Goal: Task Accomplishment & Management: Complete application form

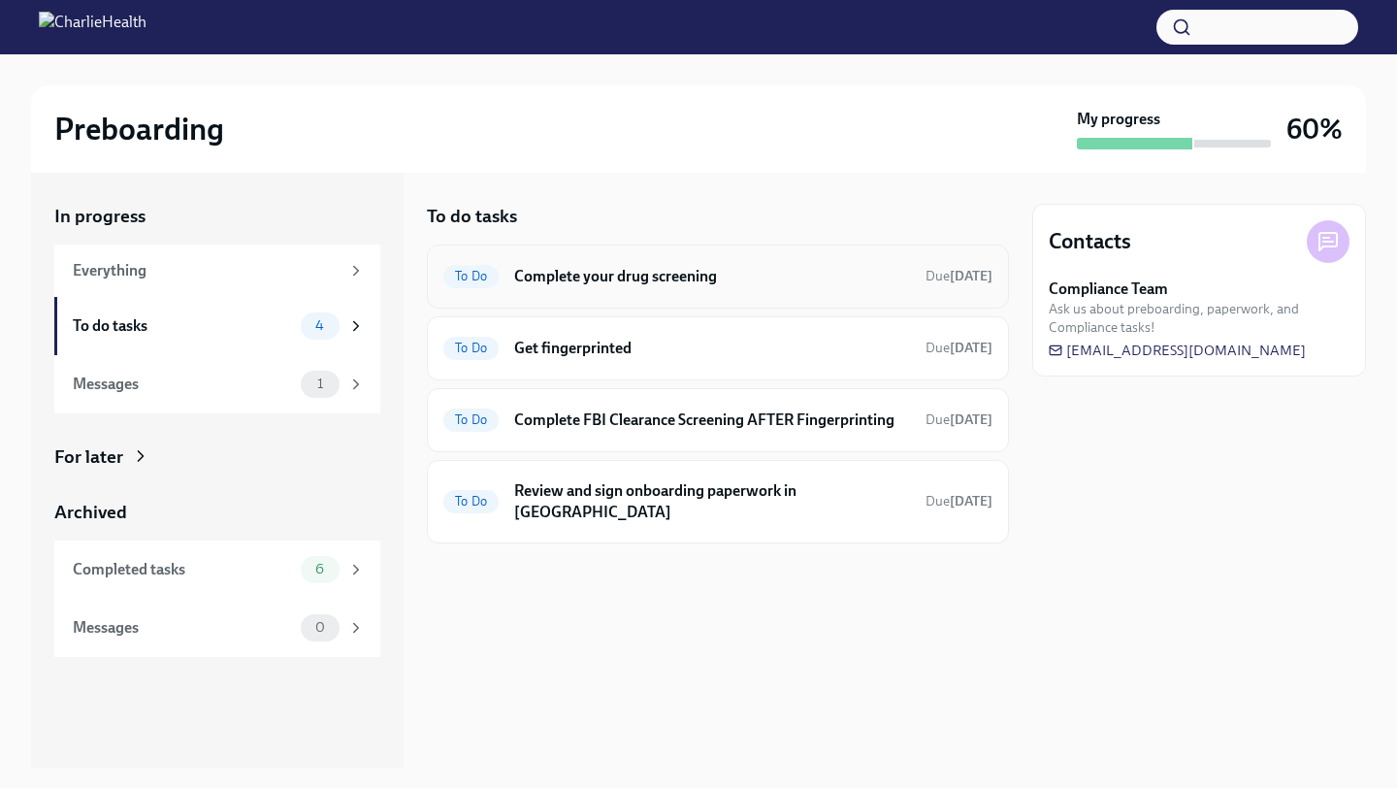
click at [683, 282] on h6 "Complete your drug screening" at bounding box center [712, 276] width 396 height 21
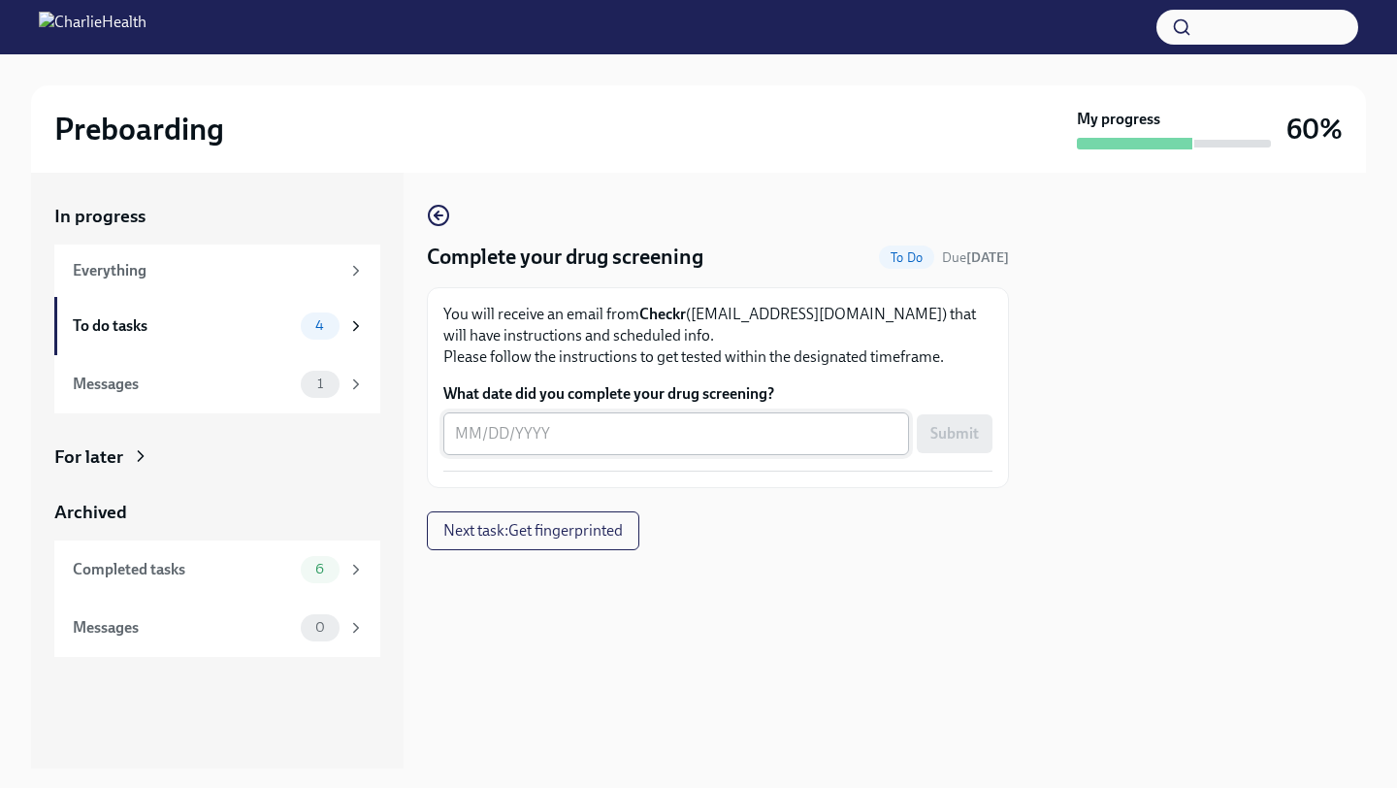
click at [541, 440] on textarea "What date did you complete your drug screening?" at bounding box center [676, 433] width 442 height 23
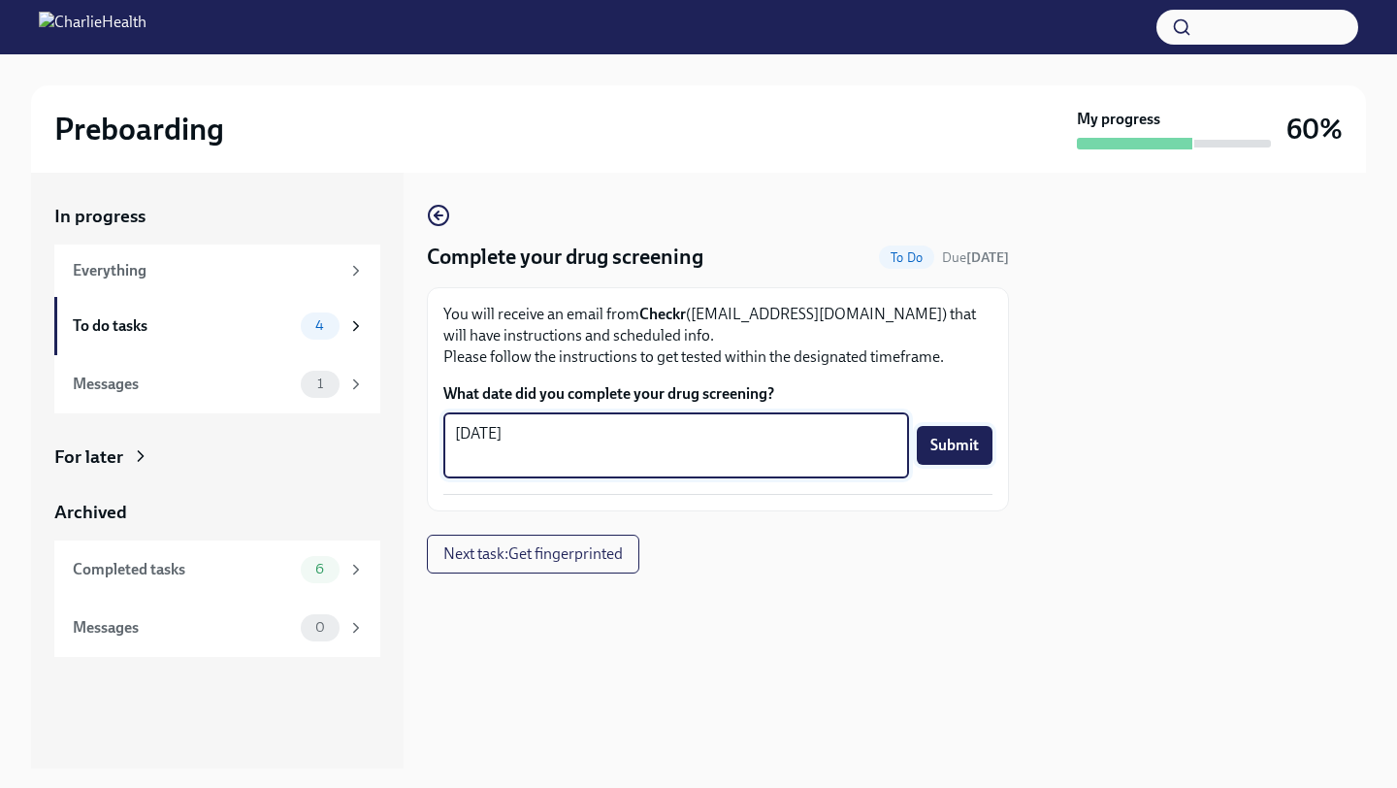
type textarea "[DATE]"
click at [958, 438] on span "Submit" at bounding box center [954, 445] width 49 height 19
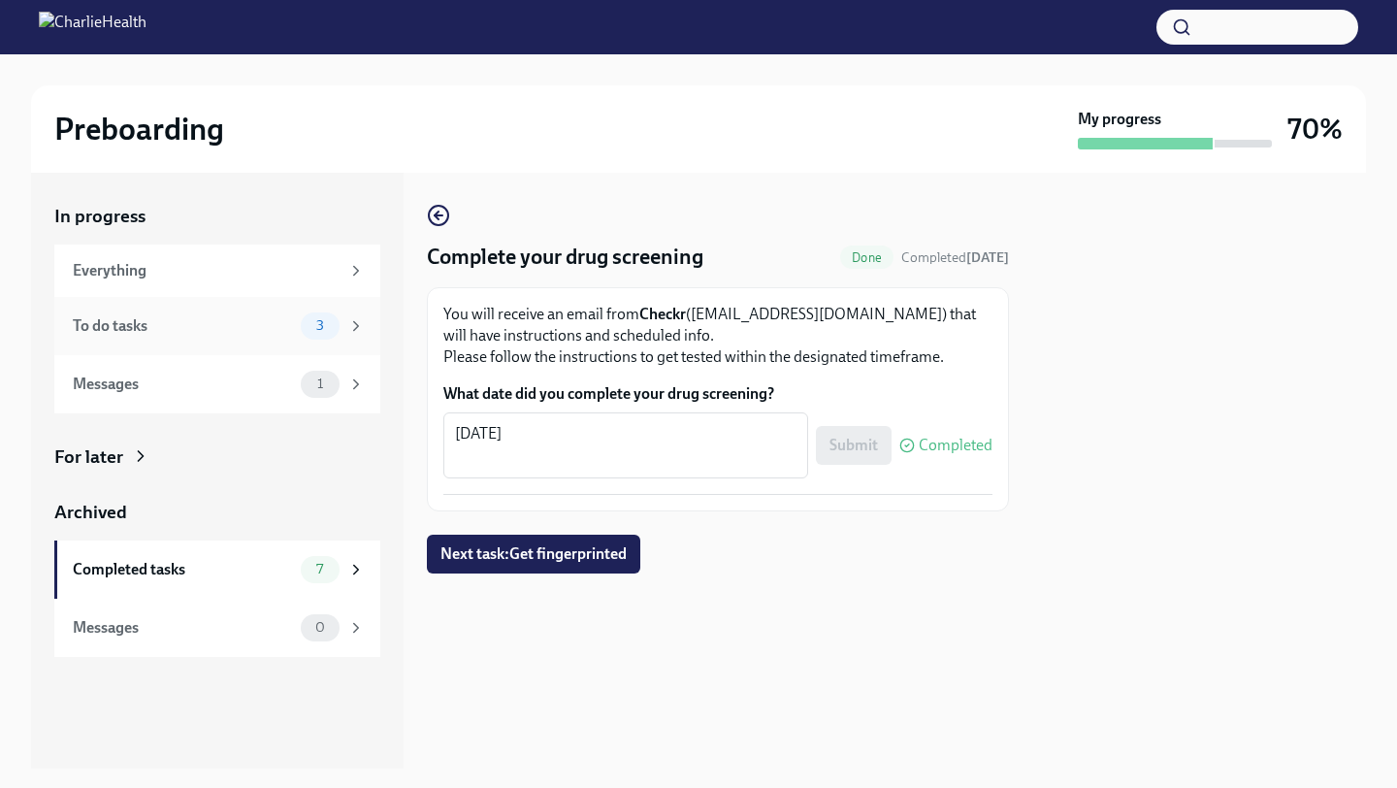
click at [291, 329] on div "To do tasks" at bounding box center [183, 325] width 220 height 21
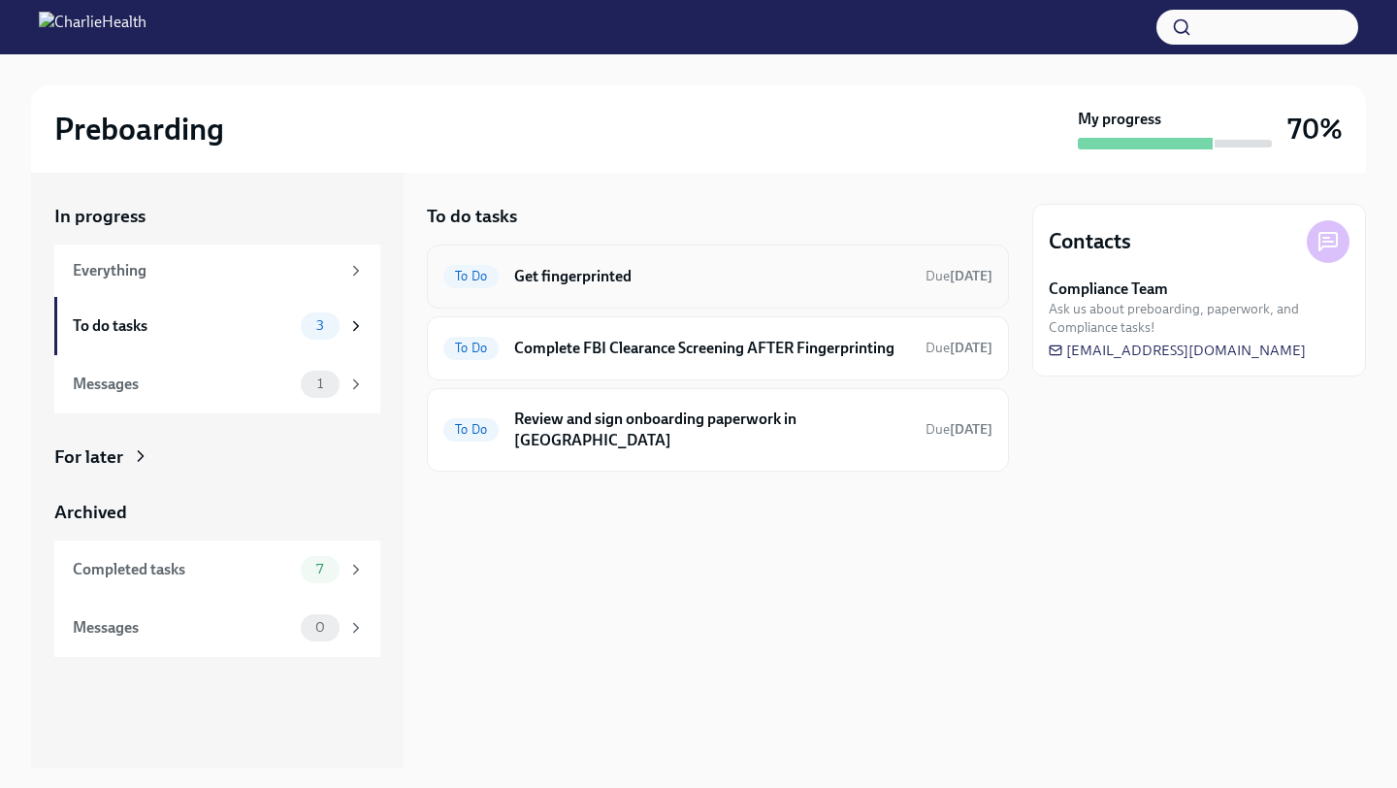
click at [757, 277] on h6 "Get fingerprinted" at bounding box center [712, 276] width 396 height 21
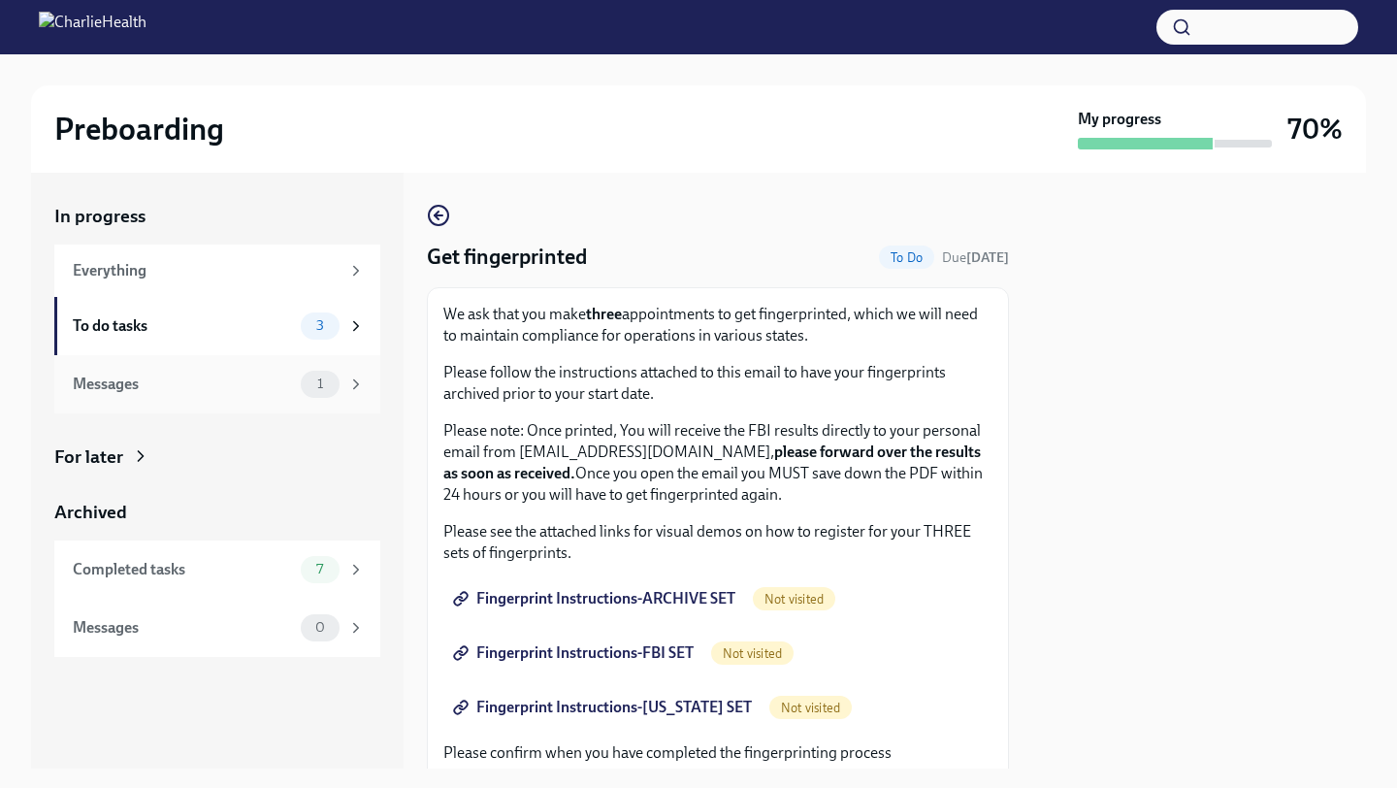
click at [165, 379] on div "Messages" at bounding box center [183, 384] width 220 height 21
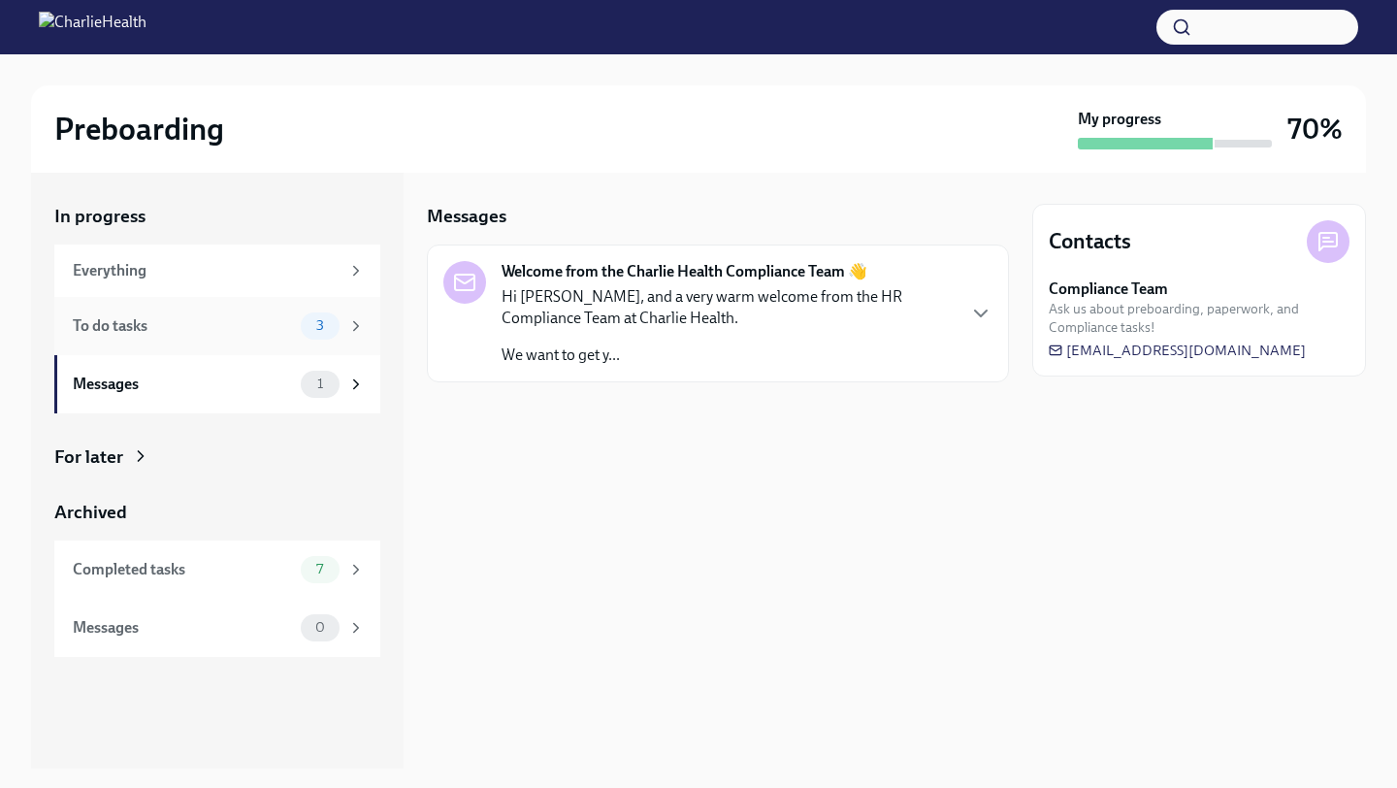
click at [139, 308] on div "To do tasks 3" at bounding box center [217, 326] width 326 height 58
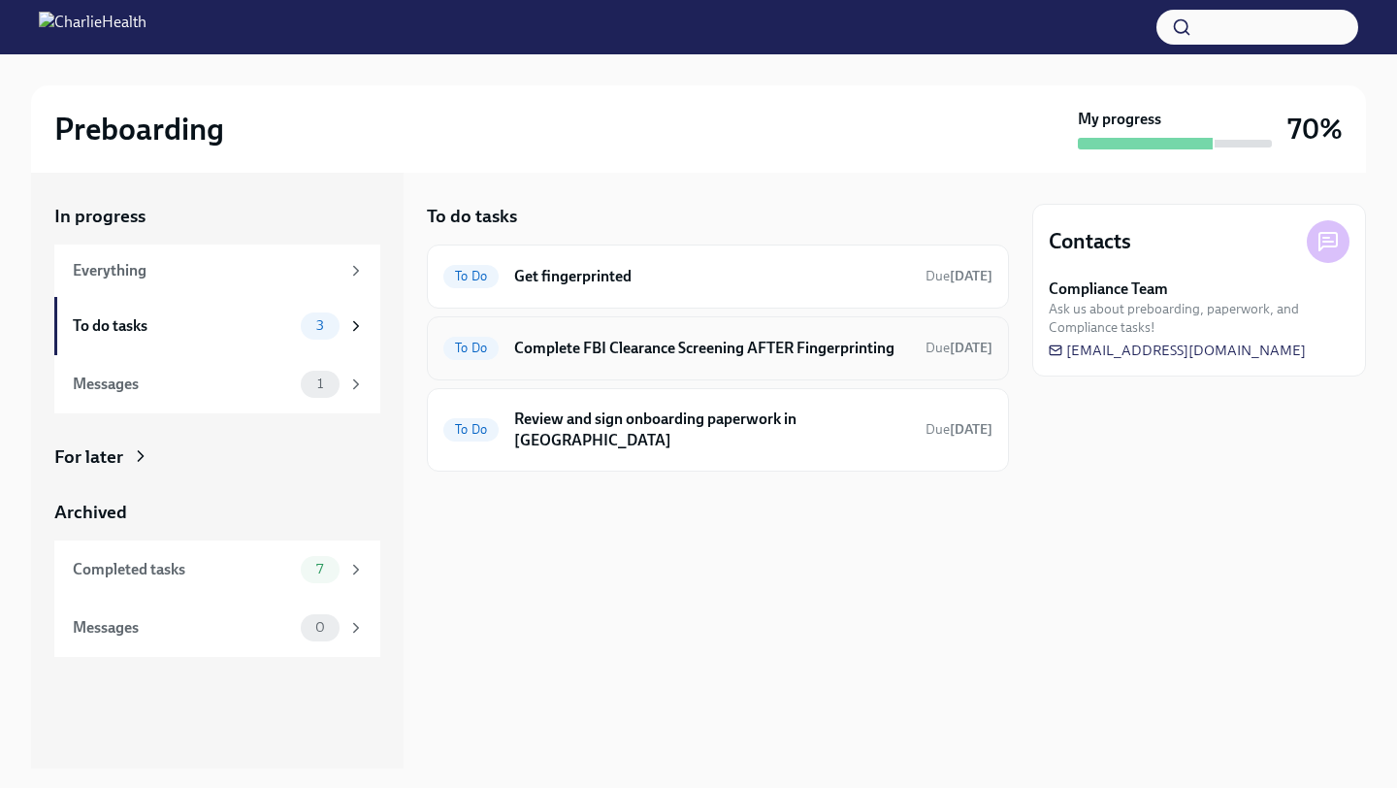
click at [621, 358] on div "To Do Complete FBI Clearance Screening AFTER Fingerprinting Due [DATE]" at bounding box center [717, 348] width 549 height 31
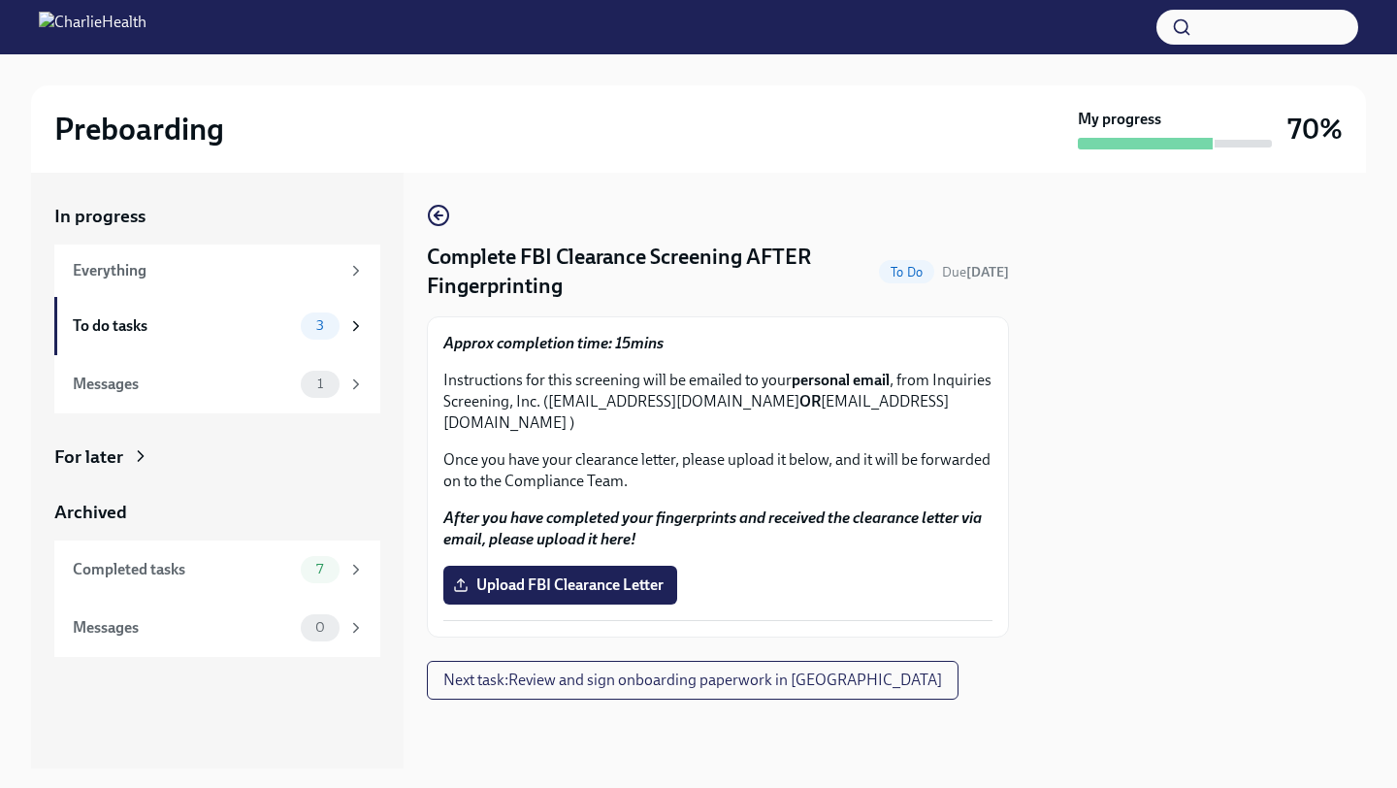
drag, startPoint x: 549, startPoint y: 400, endPoint x: 798, endPoint y: 407, distance: 249.5
click at [798, 407] on p "Instructions for this screening will be emailed to your personal email , from I…" at bounding box center [717, 402] width 549 height 64
copy p "[EMAIL_ADDRESS][DOMAIN_NAME]"
click at [771, 428] on div "Approx completion time: 15mins Instructions for this screening will be emailed …" at bounding box center [717, 412] width 549 height 159
drag, startPoint x: 828, startPoint y: 399, endPoint x: 967, endPoint y: 407, distance: 140.0
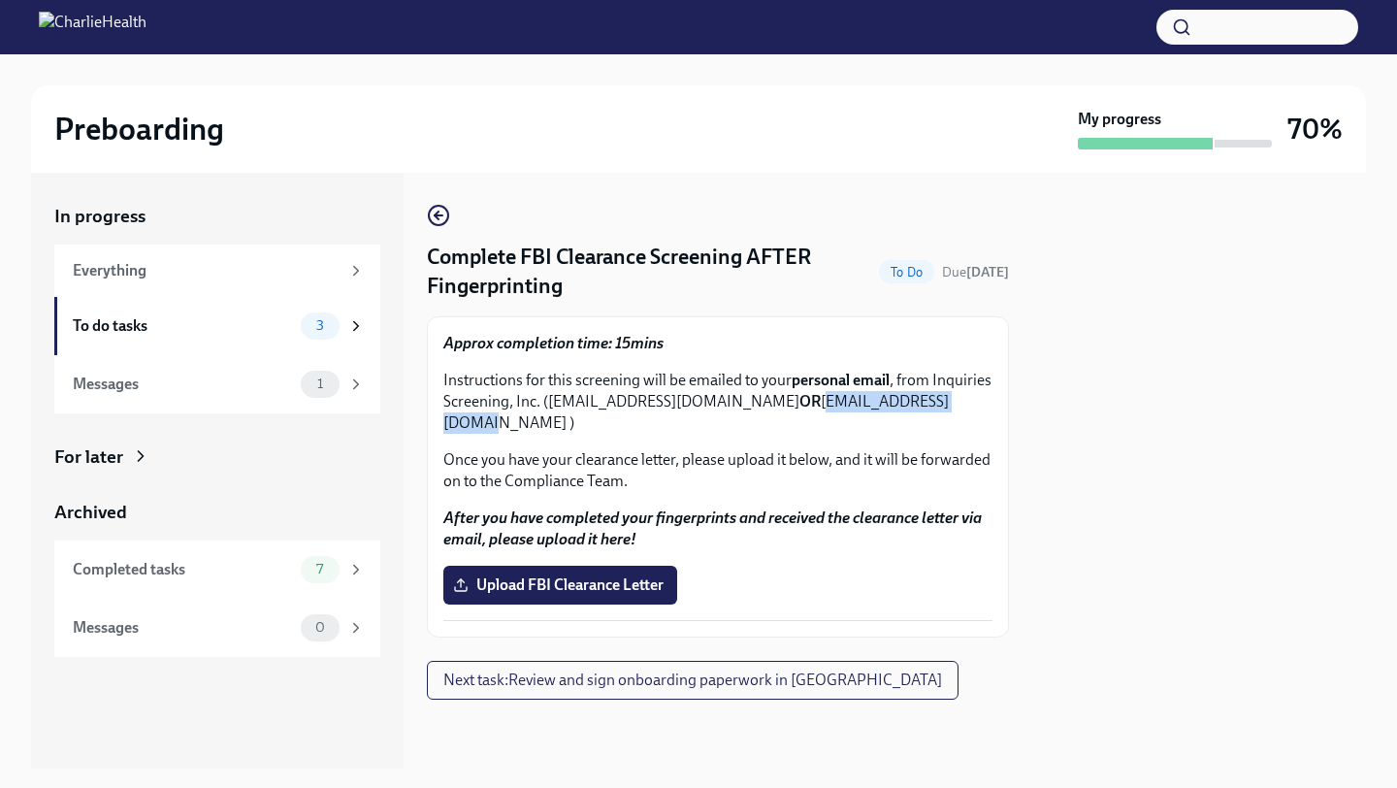
click at [967, 407] on p "Instructions for this screening will be emailed to your personal email , from I…" at bounding box center [717, 402] width 549 height 64
copy p "eco@services.fbi.gov"
click at [144, 382] on div "Messages" at bounding box center [183, 384] width 220 height 21
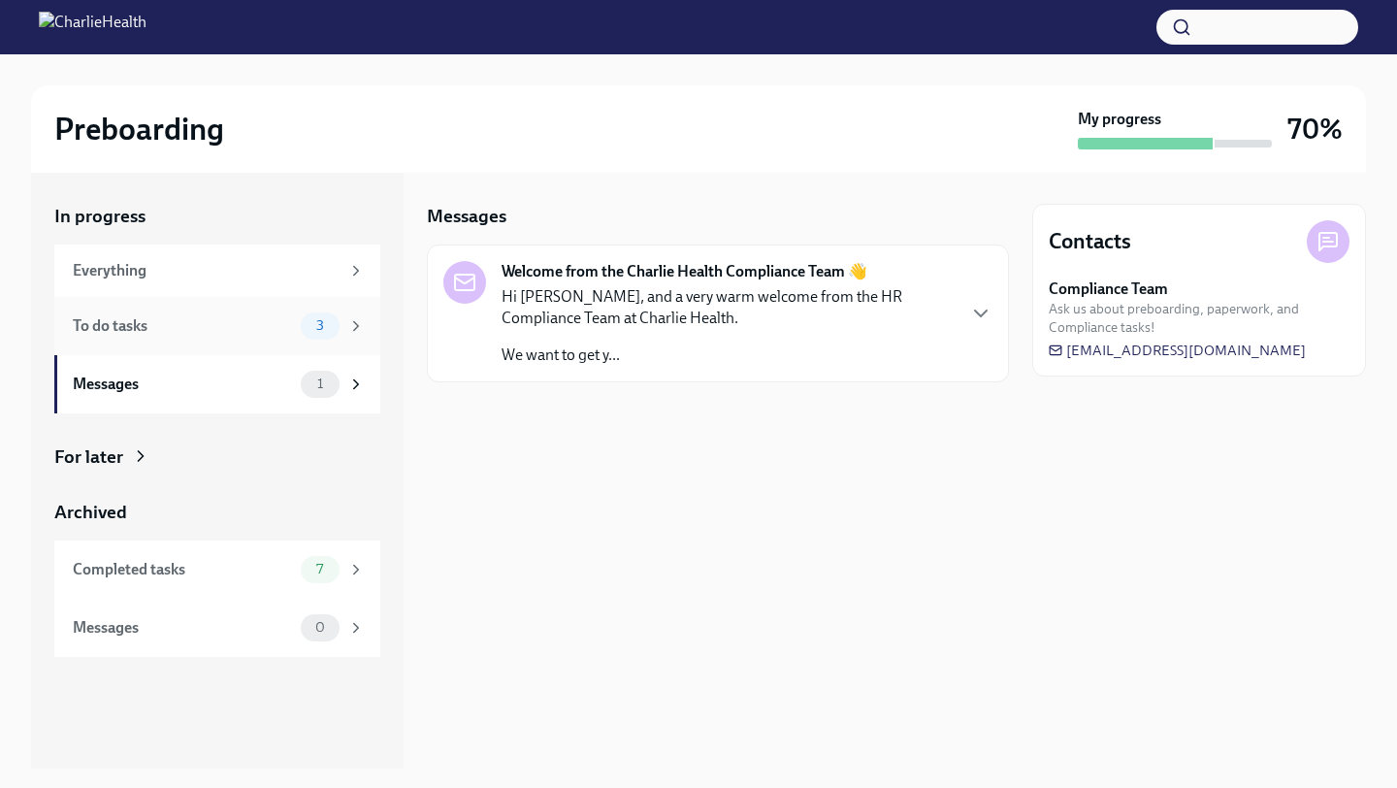
click at [136, 329] on div "To do tasks" at bounding box center [183, 325] width 220 height 21
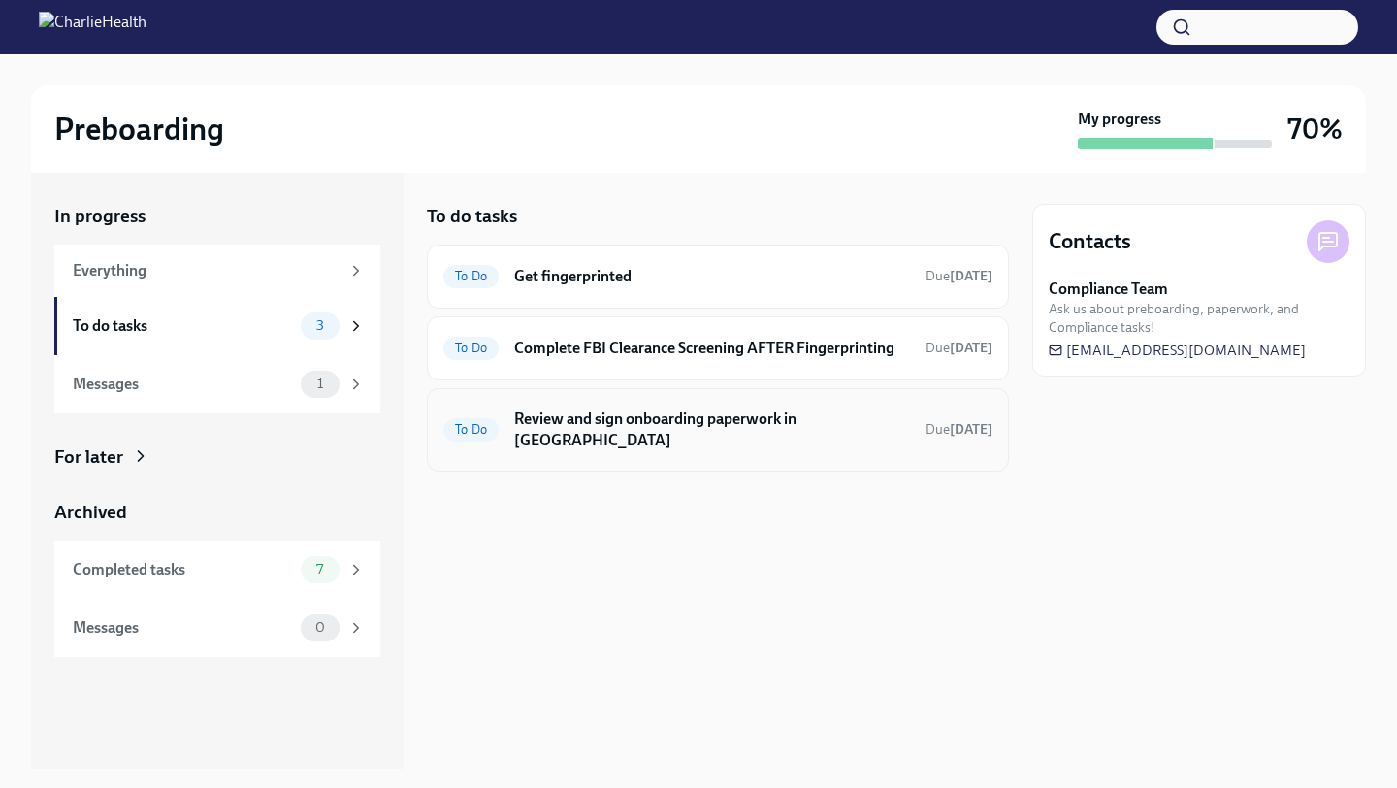
click at [612, 431] on div "To Do Review and sign onboarding paperwork in UKG Due tomorrow" at bounding box center [717, 430] width 549 height 50
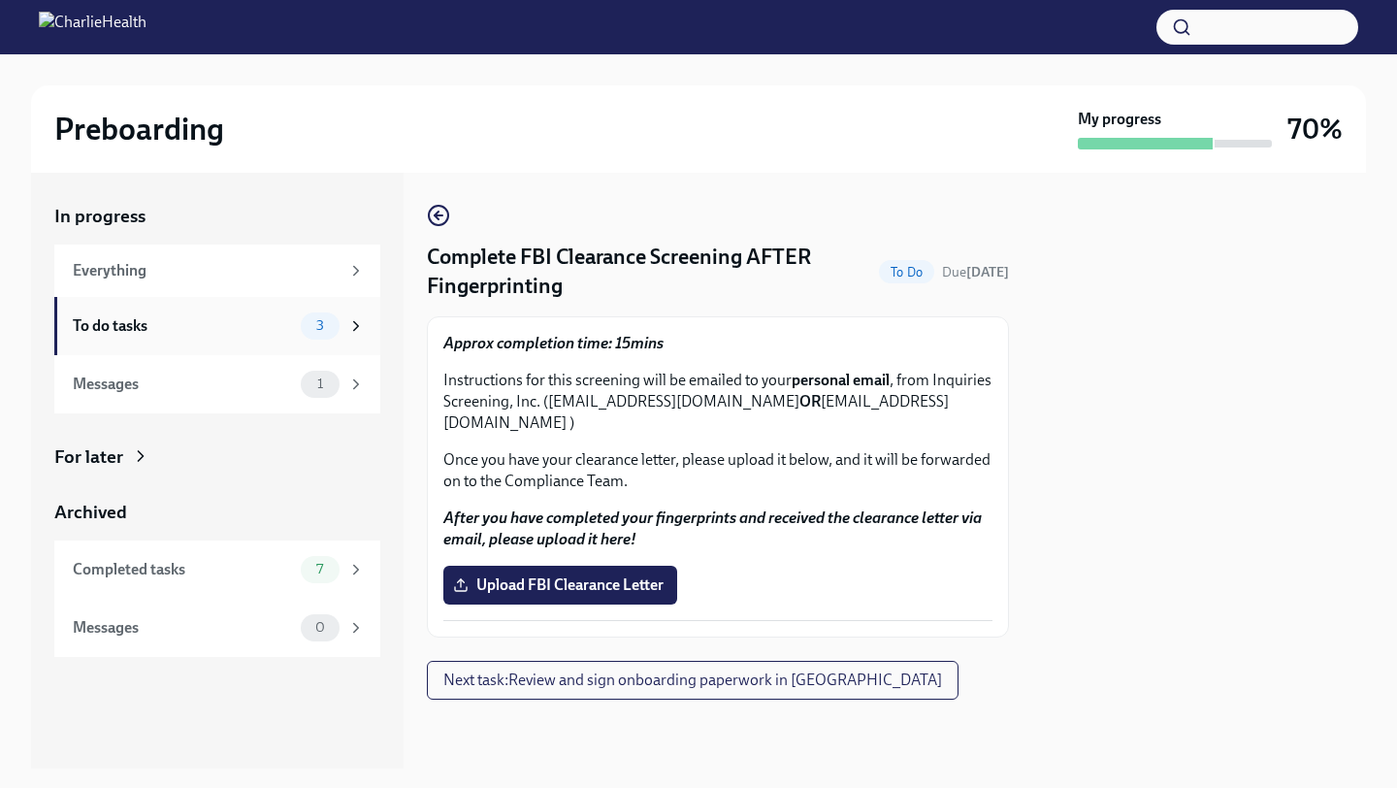
click at [144, 324] on div "To do tasks" at bounding box center [183, 325] width 220 height 21
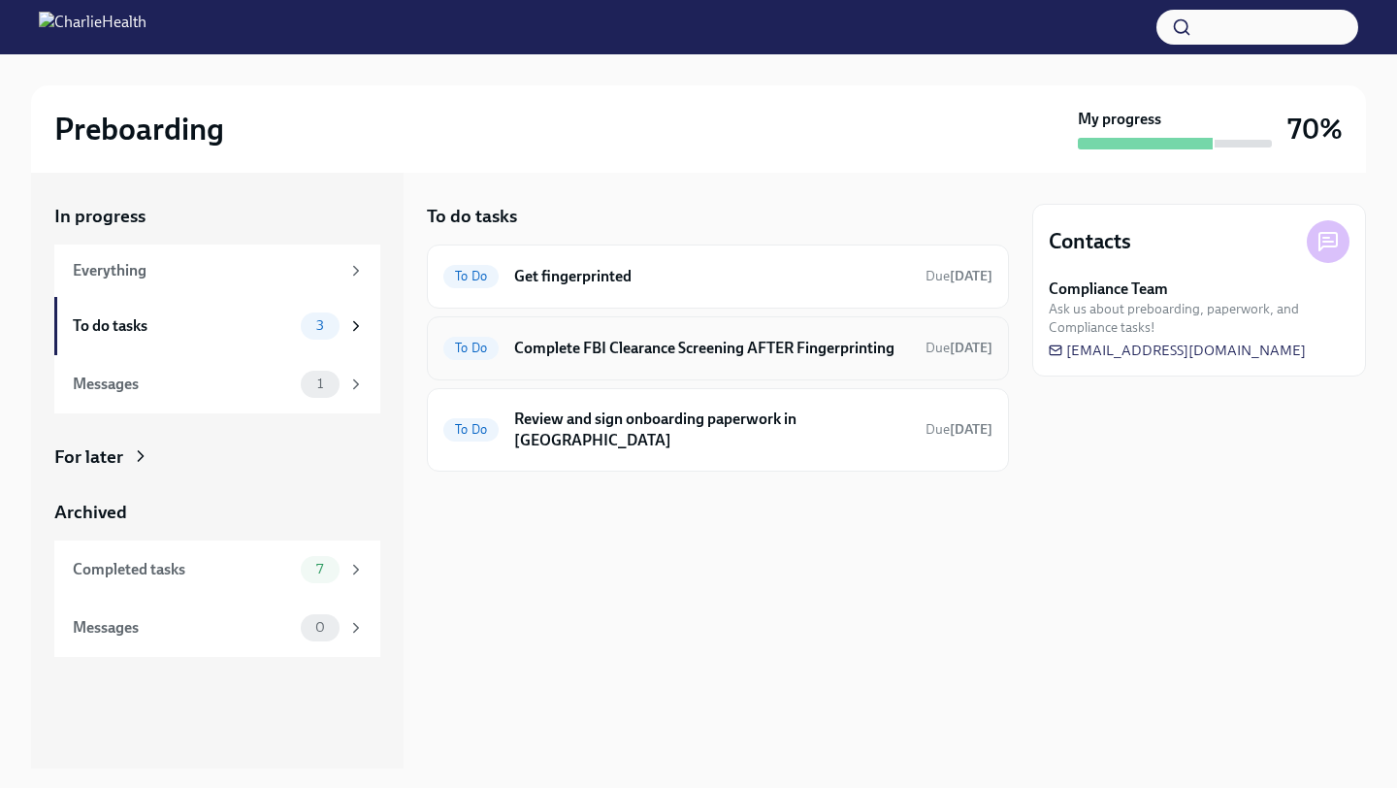
click at [609, 343] on h6 "Complete FBI Clearance Screening AFTER Fingerprinting" at bounding box center [712, 348] width 396 height 21
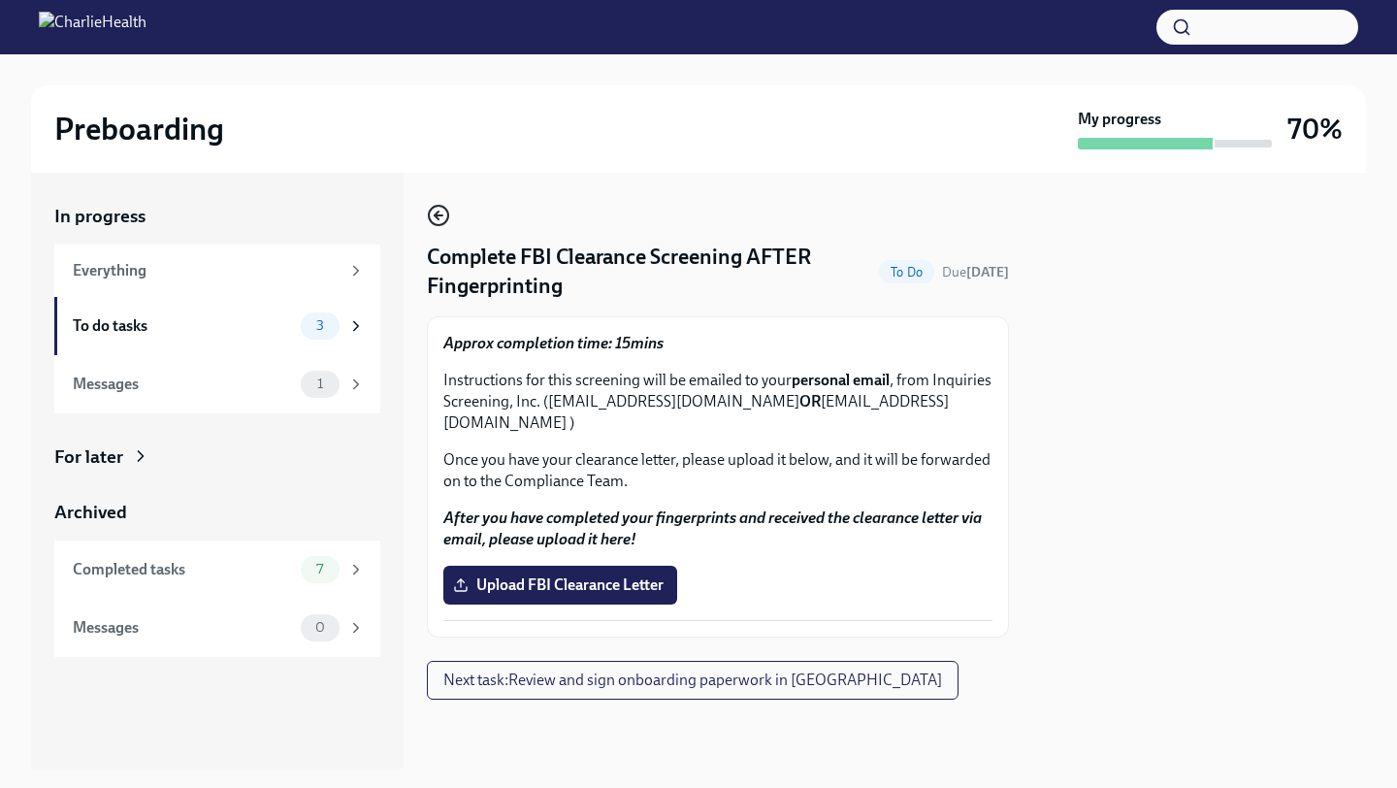
click at [429, 215] on circle "button" at bounding box center [438, 215] width 19 height 19
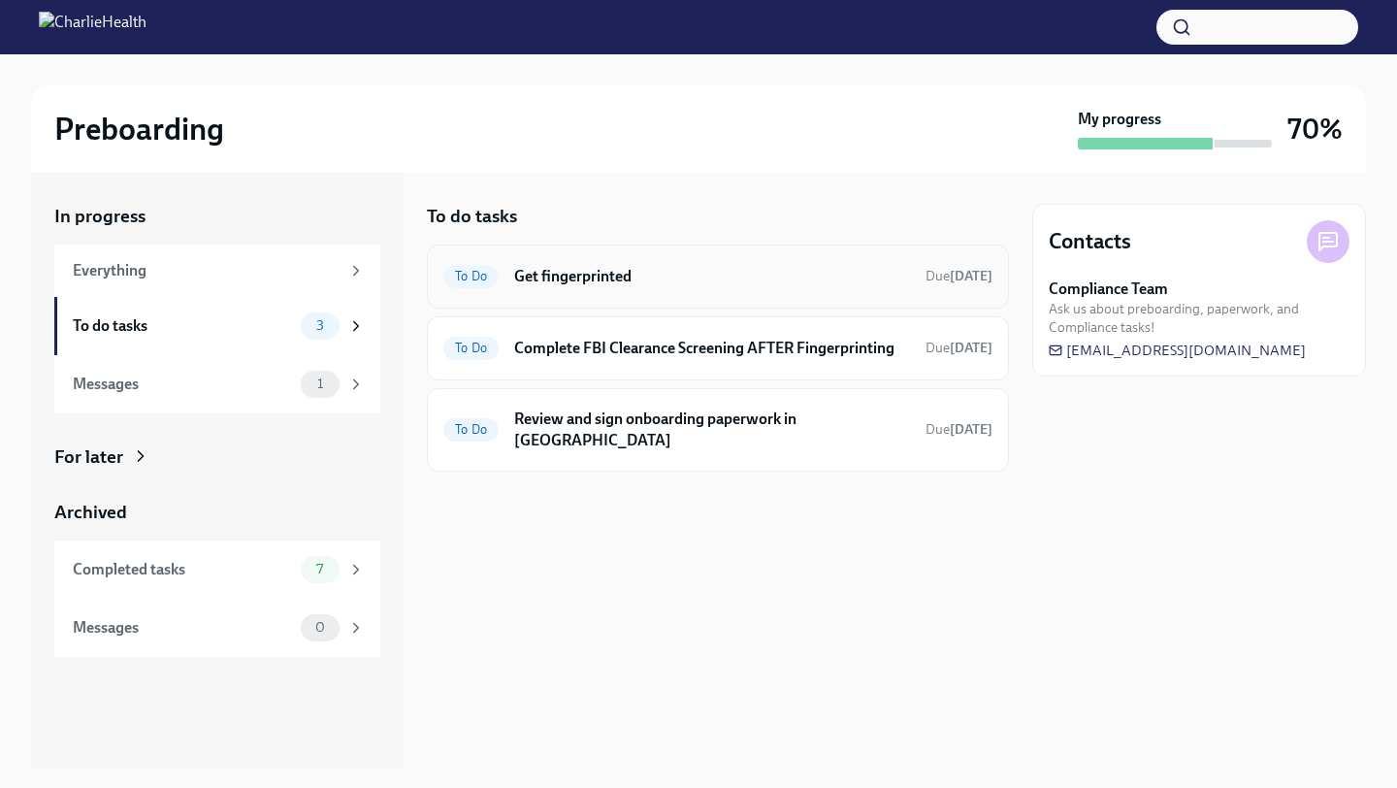
click at [515, 269] on h6 "Get fingerprinted" at bounding box center [712, 276] width 396 height 21
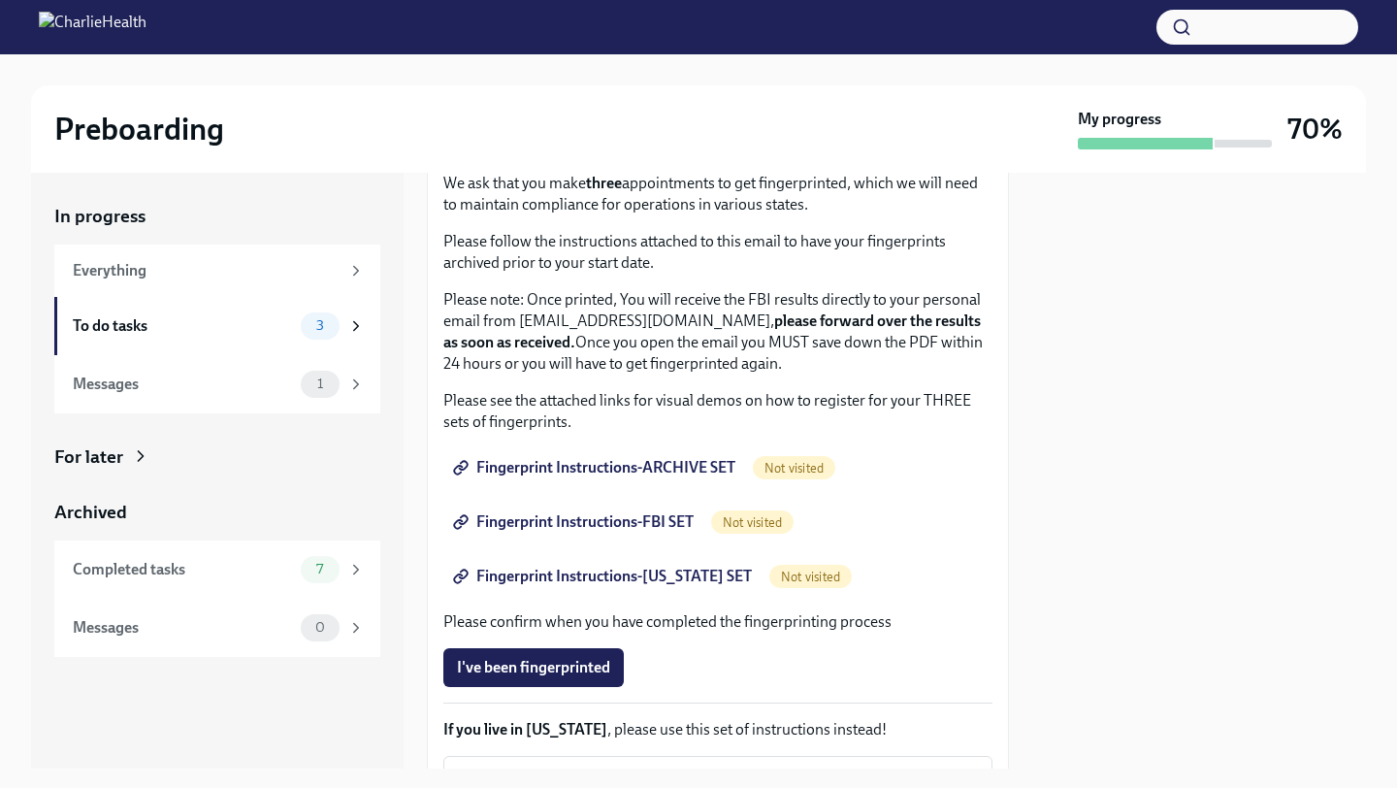
scroll to position [137, 0]
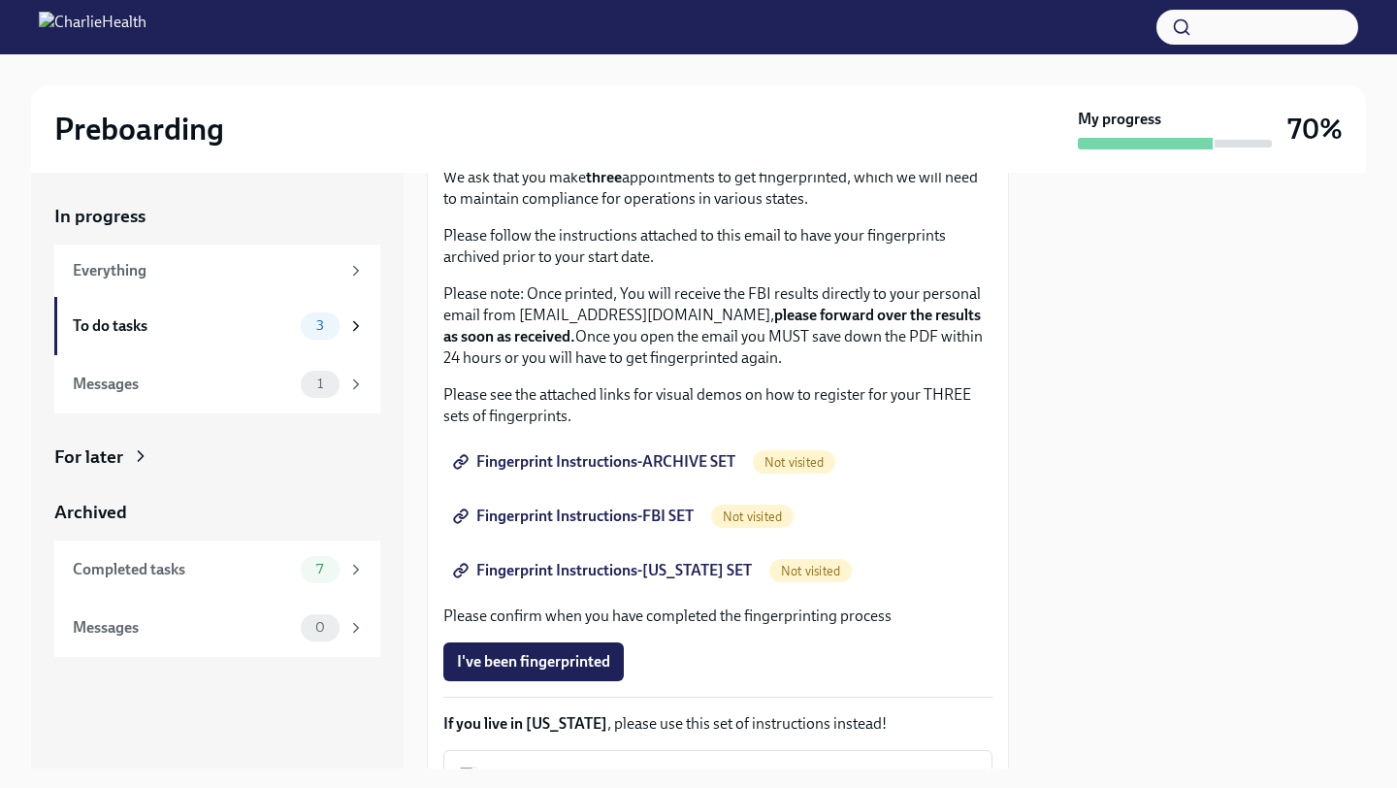
click at [538, 469] on span "Fingerprint Instructions-ARCHIVE SET" at bounding box center [596, 461] width 278 height 19
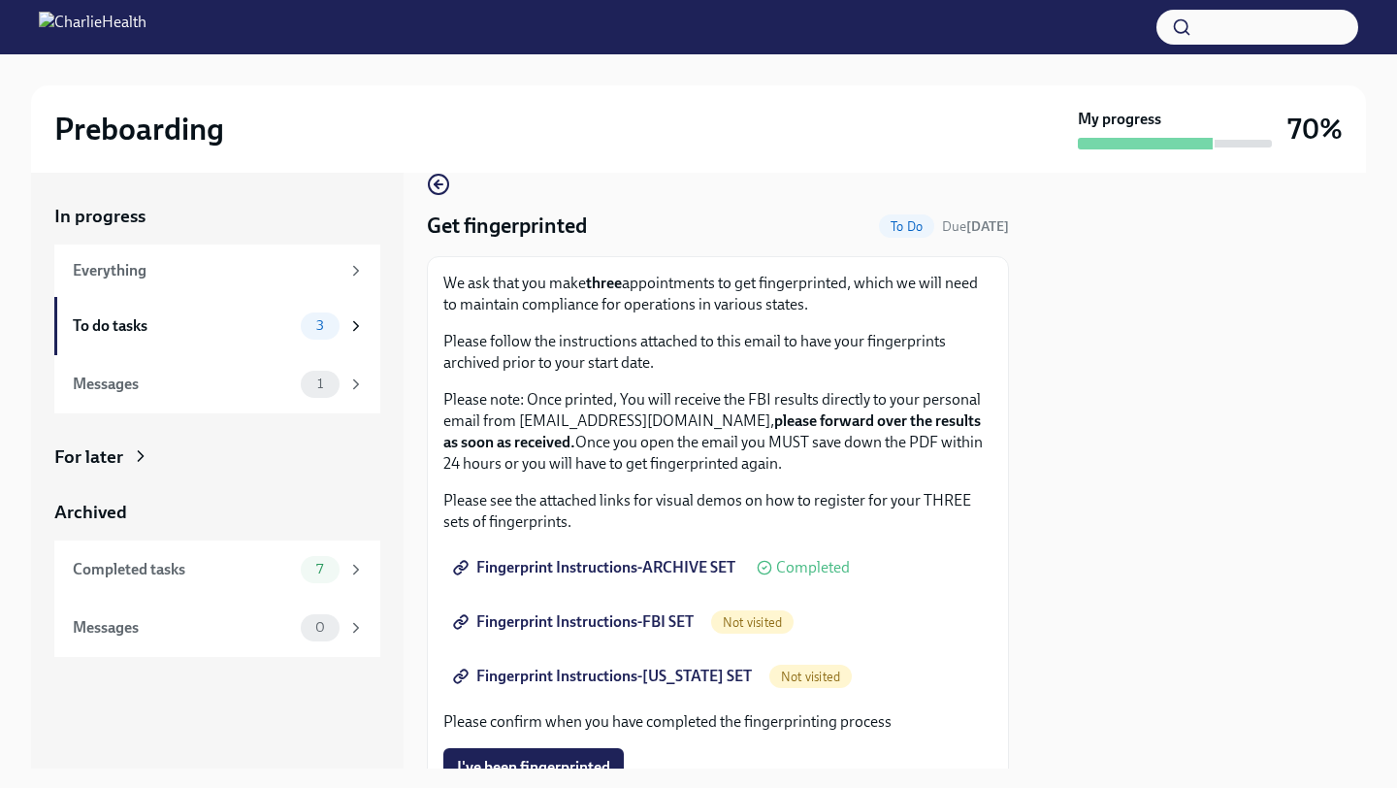
scroll to position [29, 0]
click at [615, 622] on span "Fingerprint Instructions-FBI SET" at bounding box center [575, 623] width 237 height 19
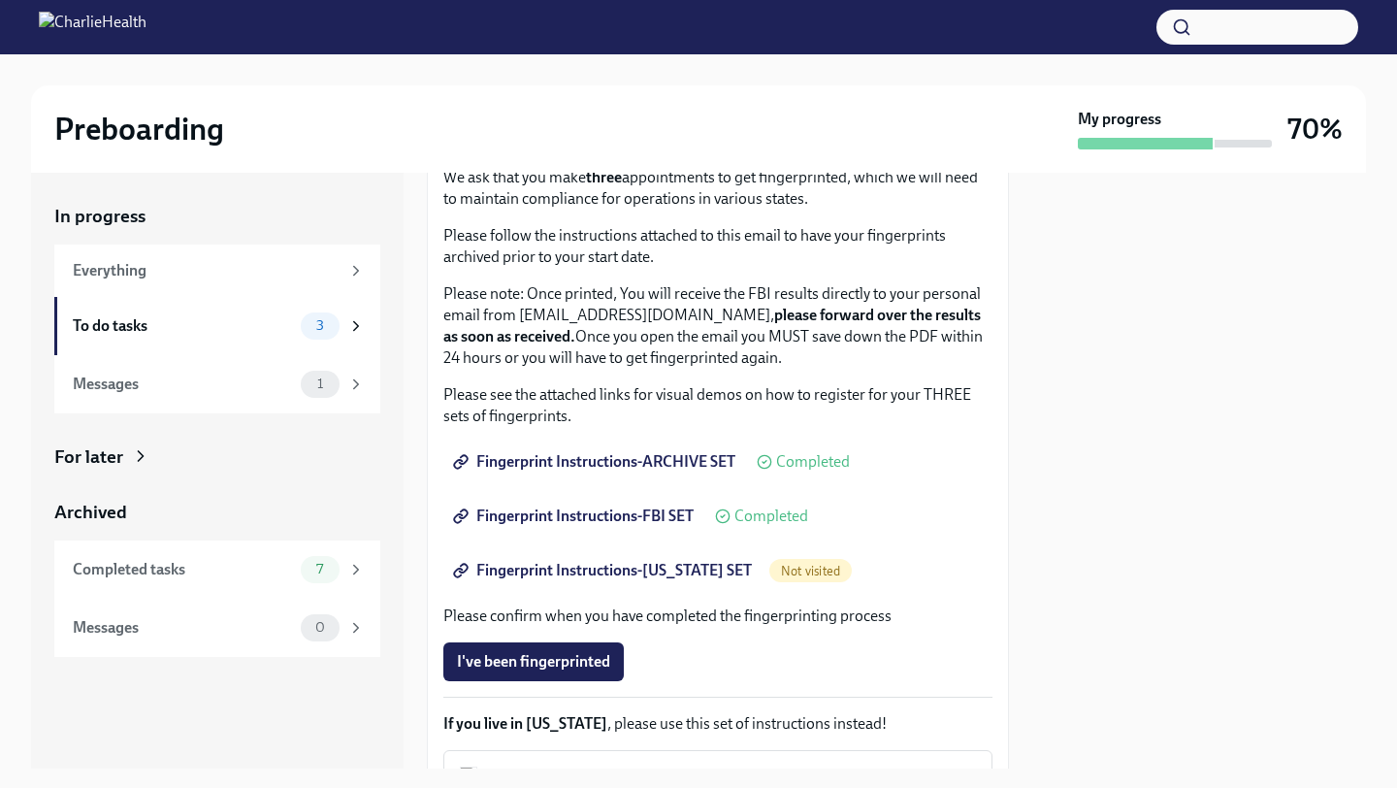
scroll to position [161, 0]
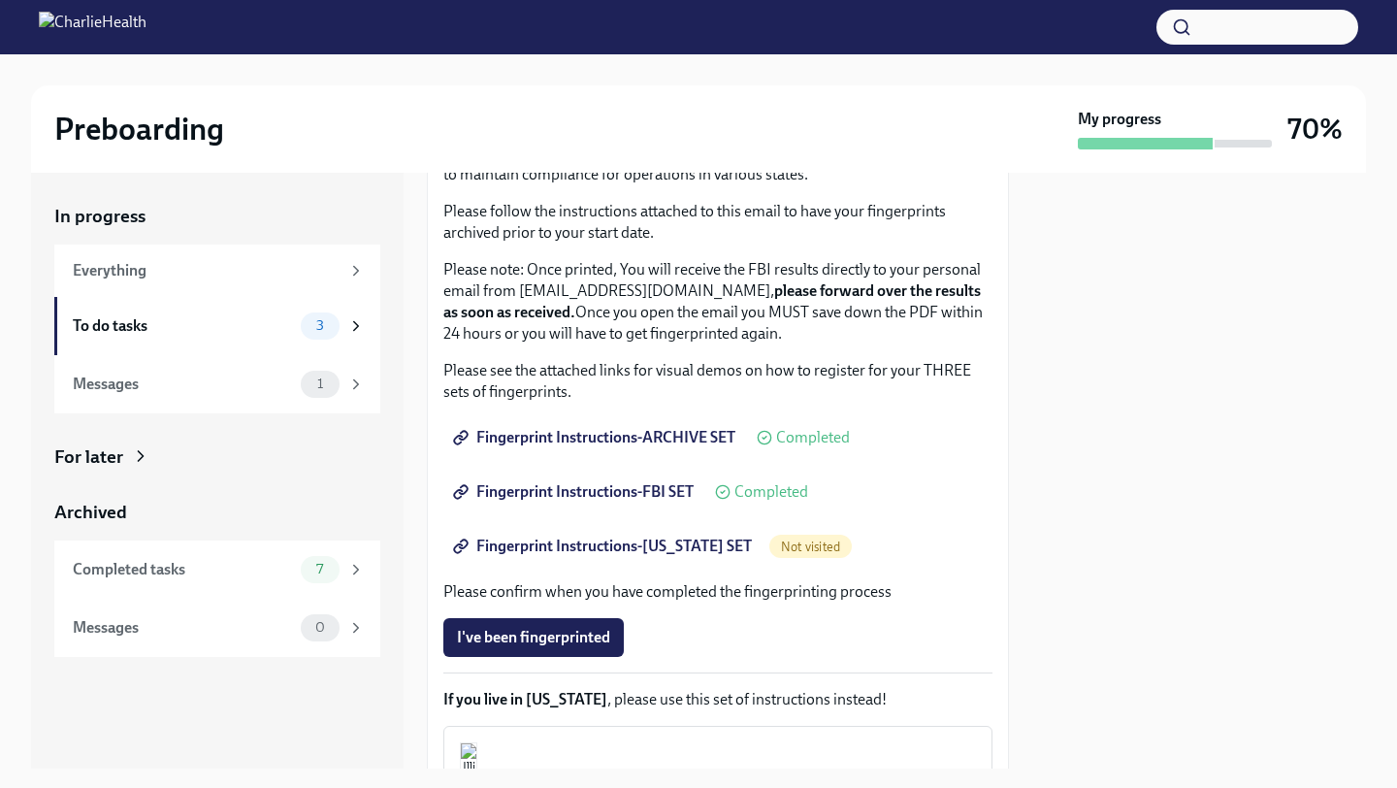
click at [603, 553] on span "Fingerprint Instructions-FLORIDA SET" at bounding box center [604, 546] width 295 height 19
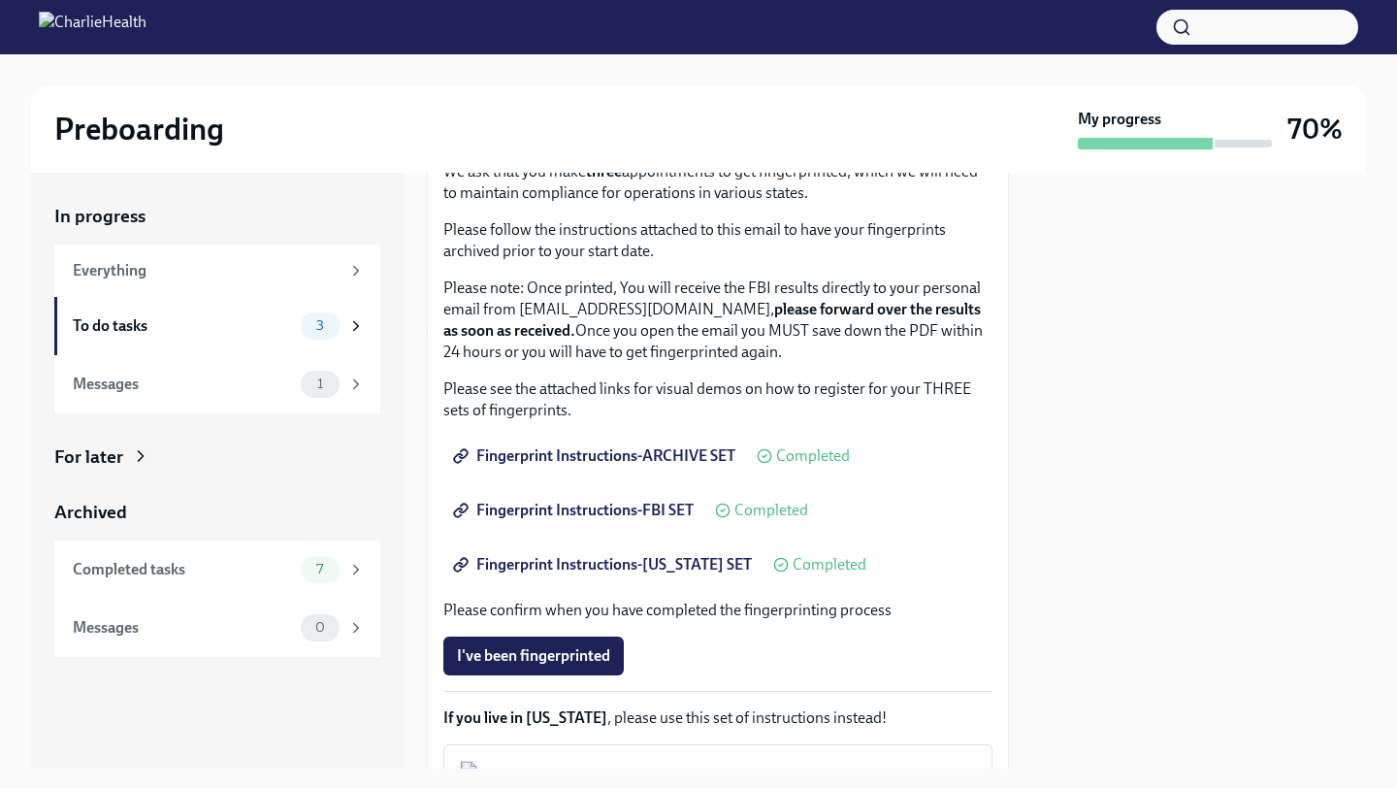
scroll to position [0, 0]
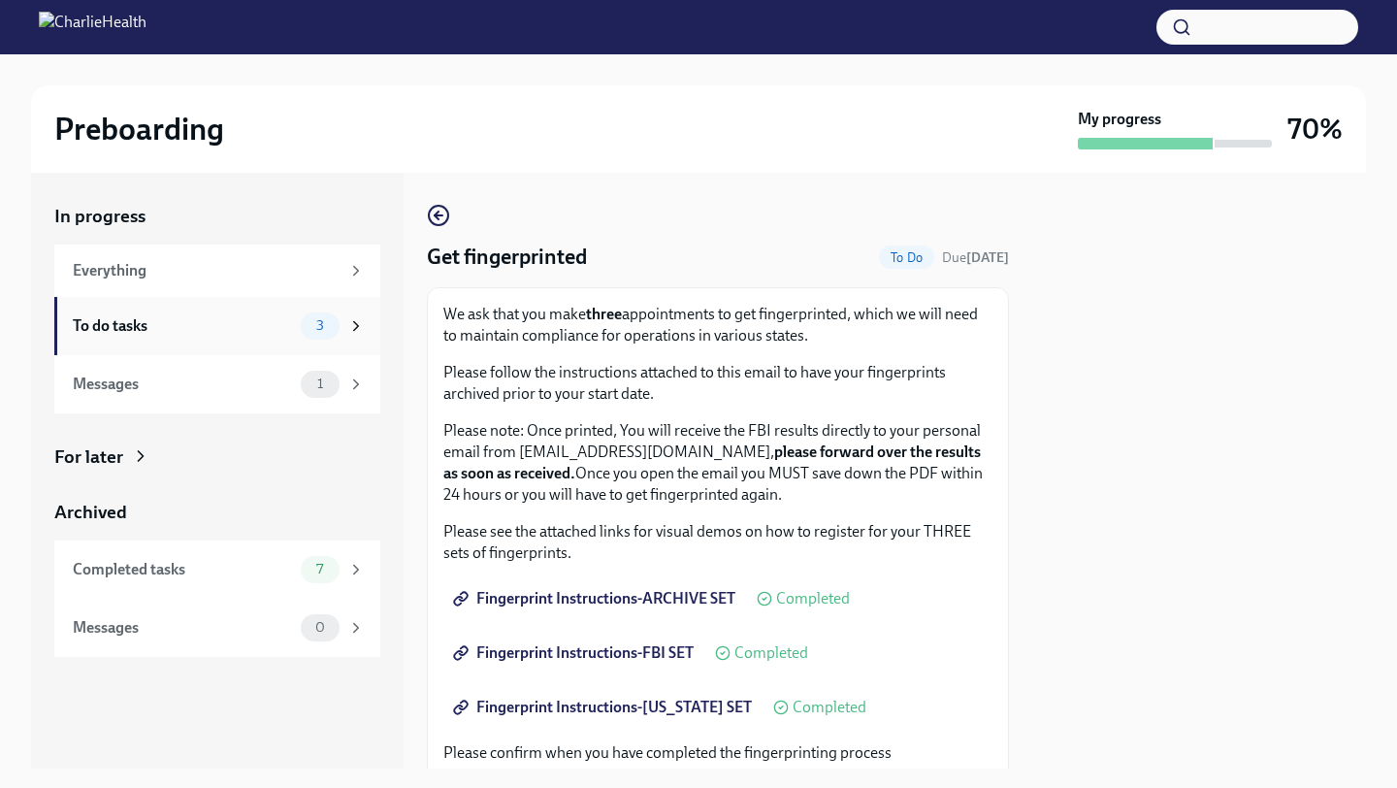
click at [125, 328] on div "To do tasks" at bounding box center [183, 325] width 220 height 21
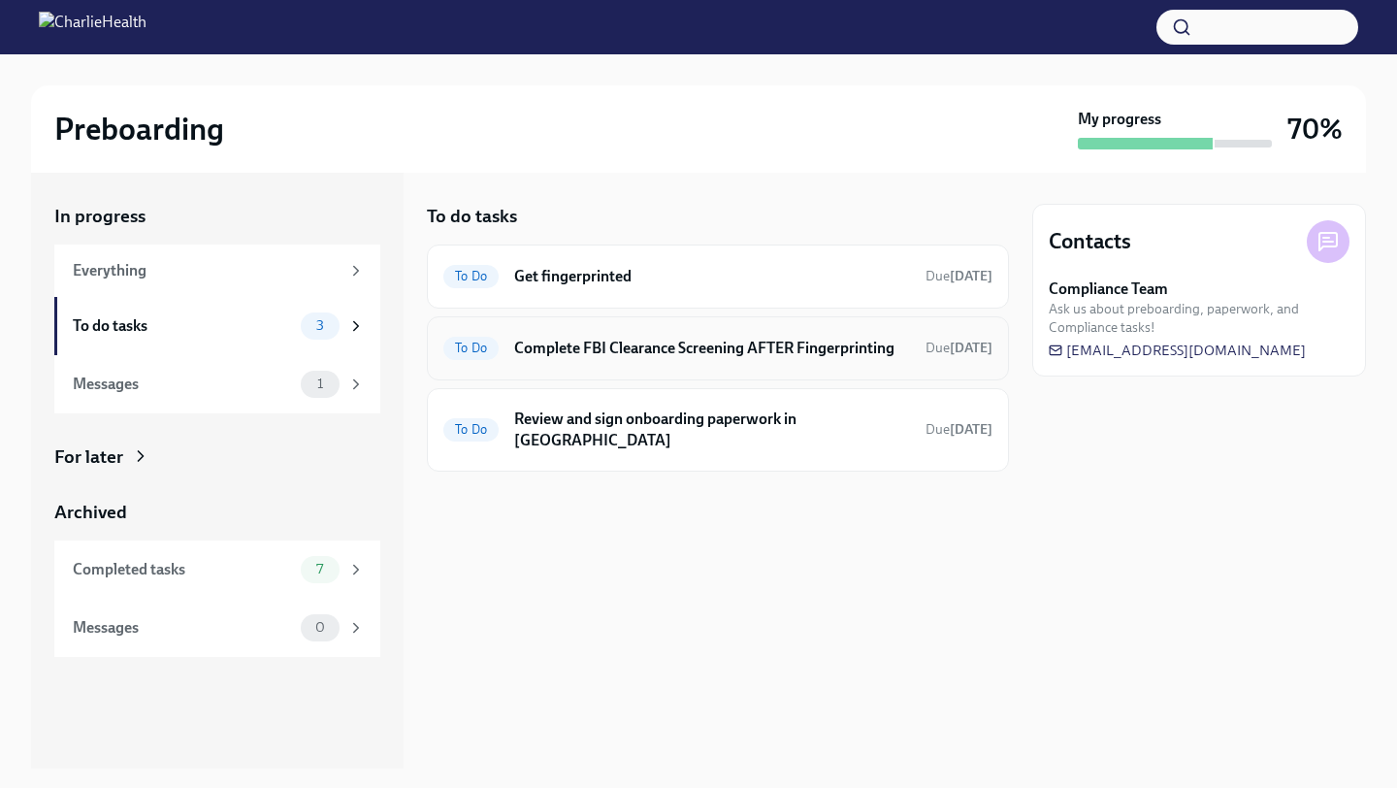
click at [637, 351] on h6 "Complete FBI Clearance Screening AFTER Fingerprinting" at bounding box center [712, 348] width 396 height 21
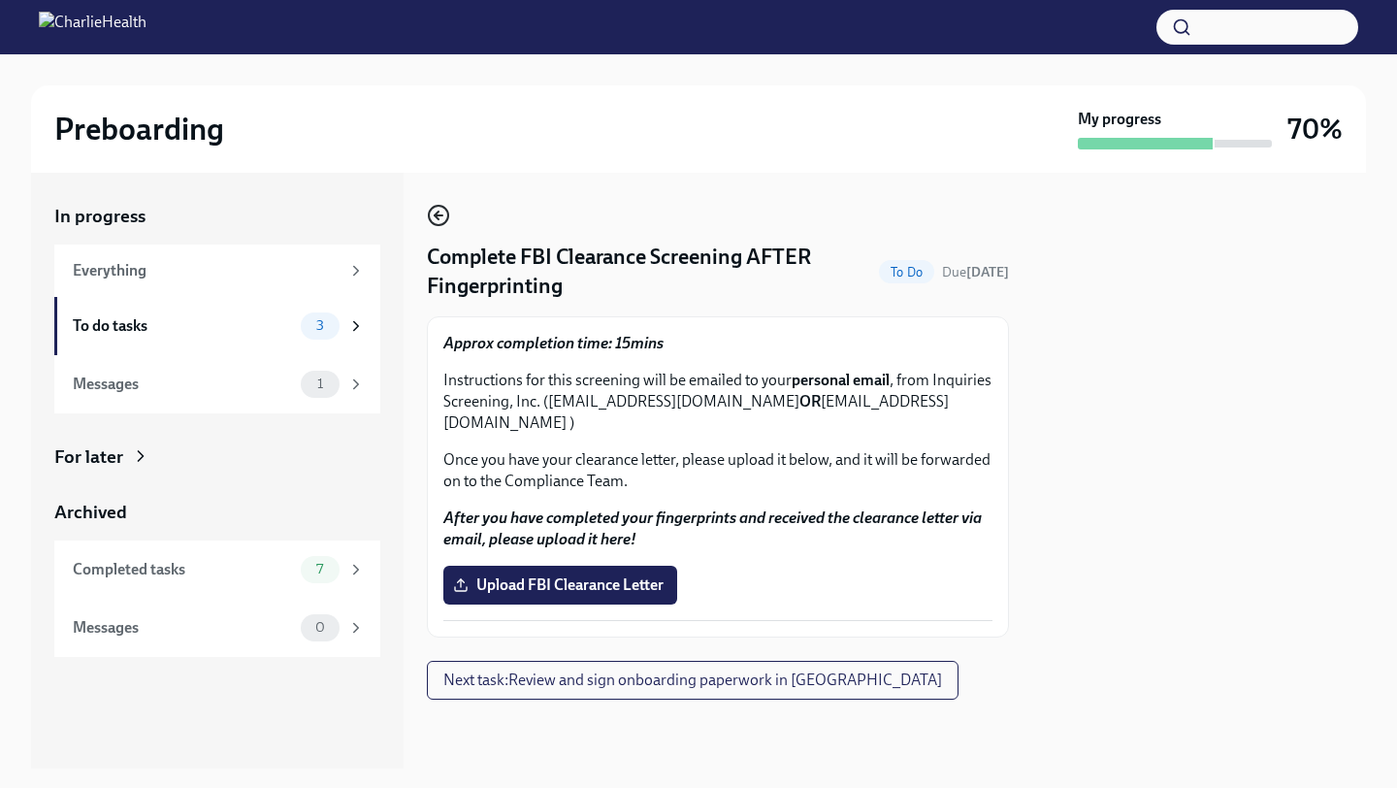
click at [438, 219] on icon "button" at bounding box center [437, 216] width 4 height 8
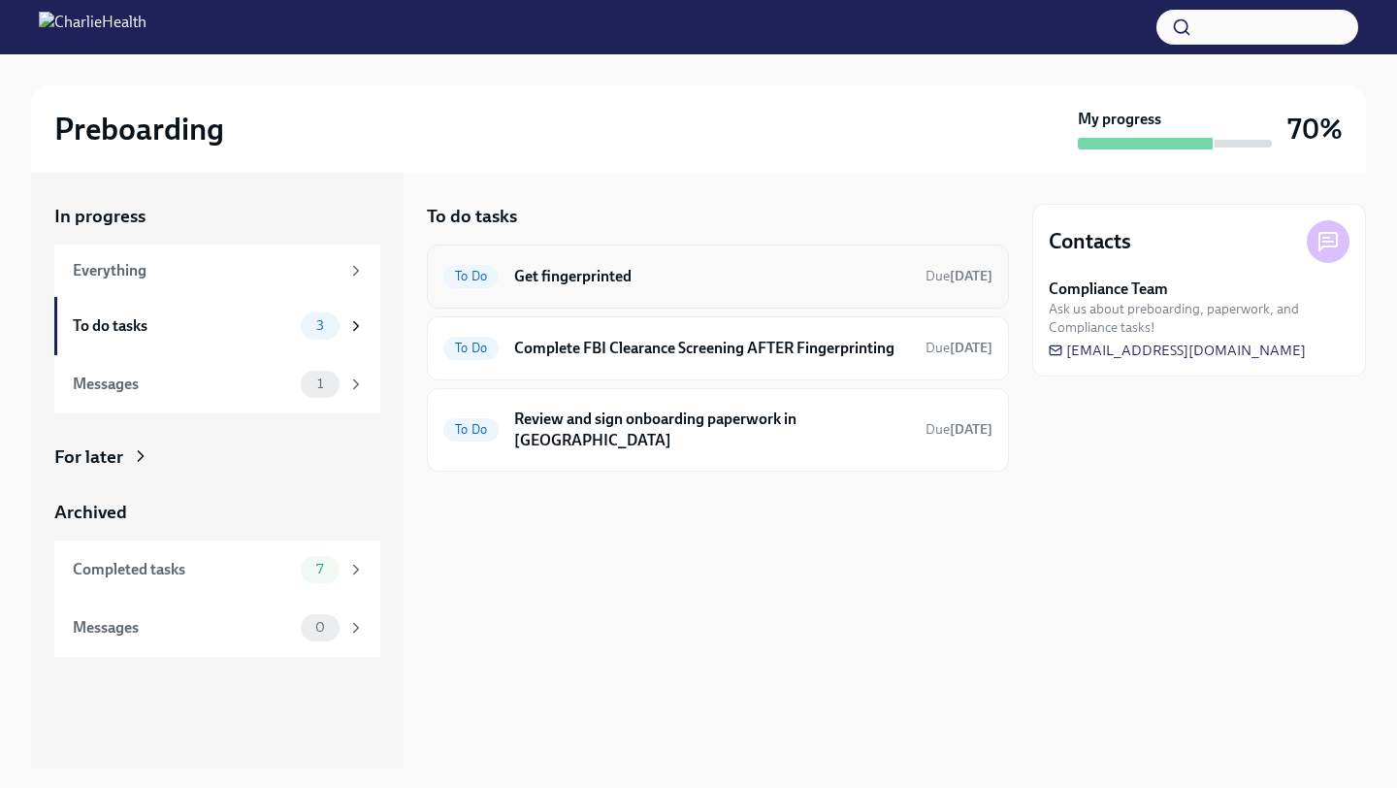
click at [569, 283] on h6 "Get fingerprinted" at bounding box center [712, 276] width 396 height 21
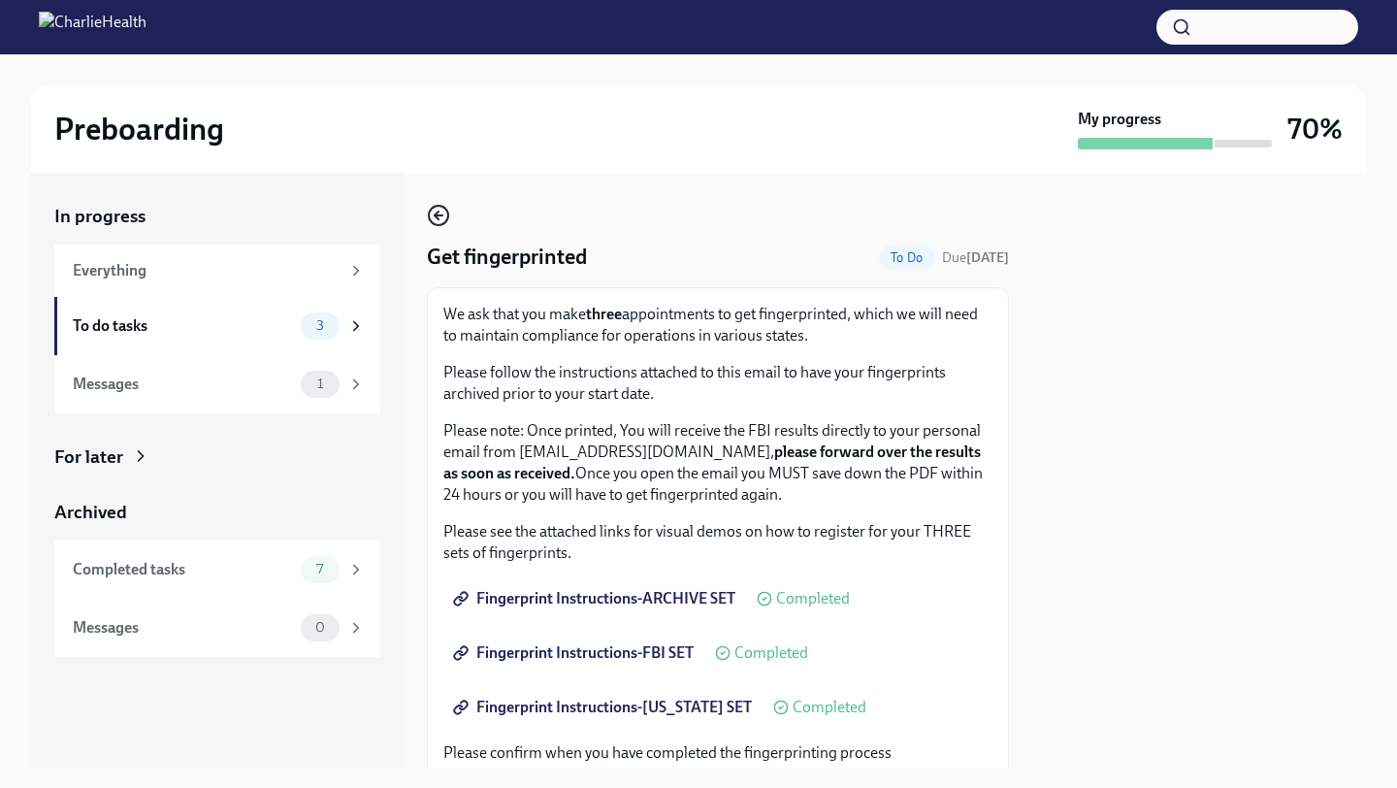
click at [440, 219] on icon "button" at bounding box center [438, 215] width 23 height 23
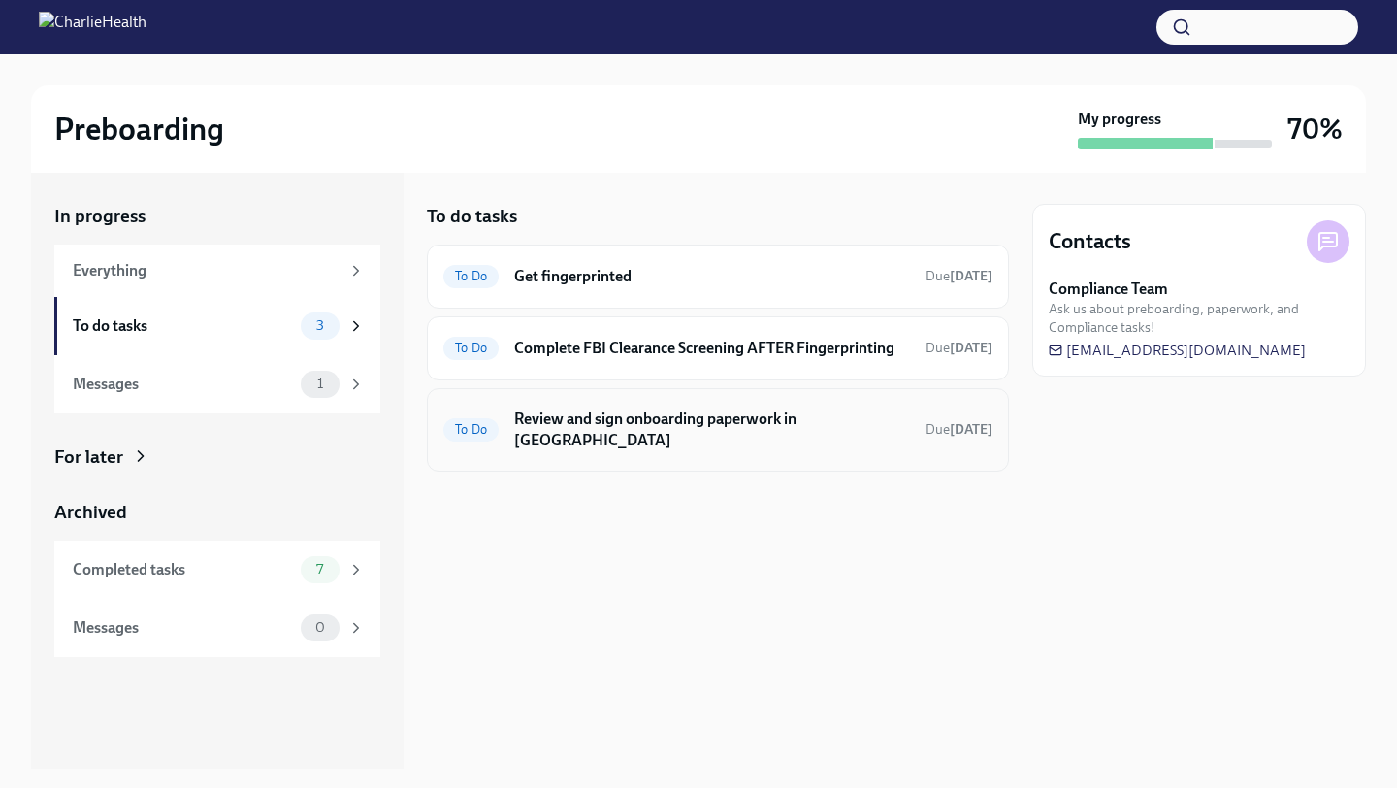
click at [638, 433] on div "To Do Review and sign onboarding paperwork in UKG Due tomorrow" at bounding box center [717, 430] width 549 height 50
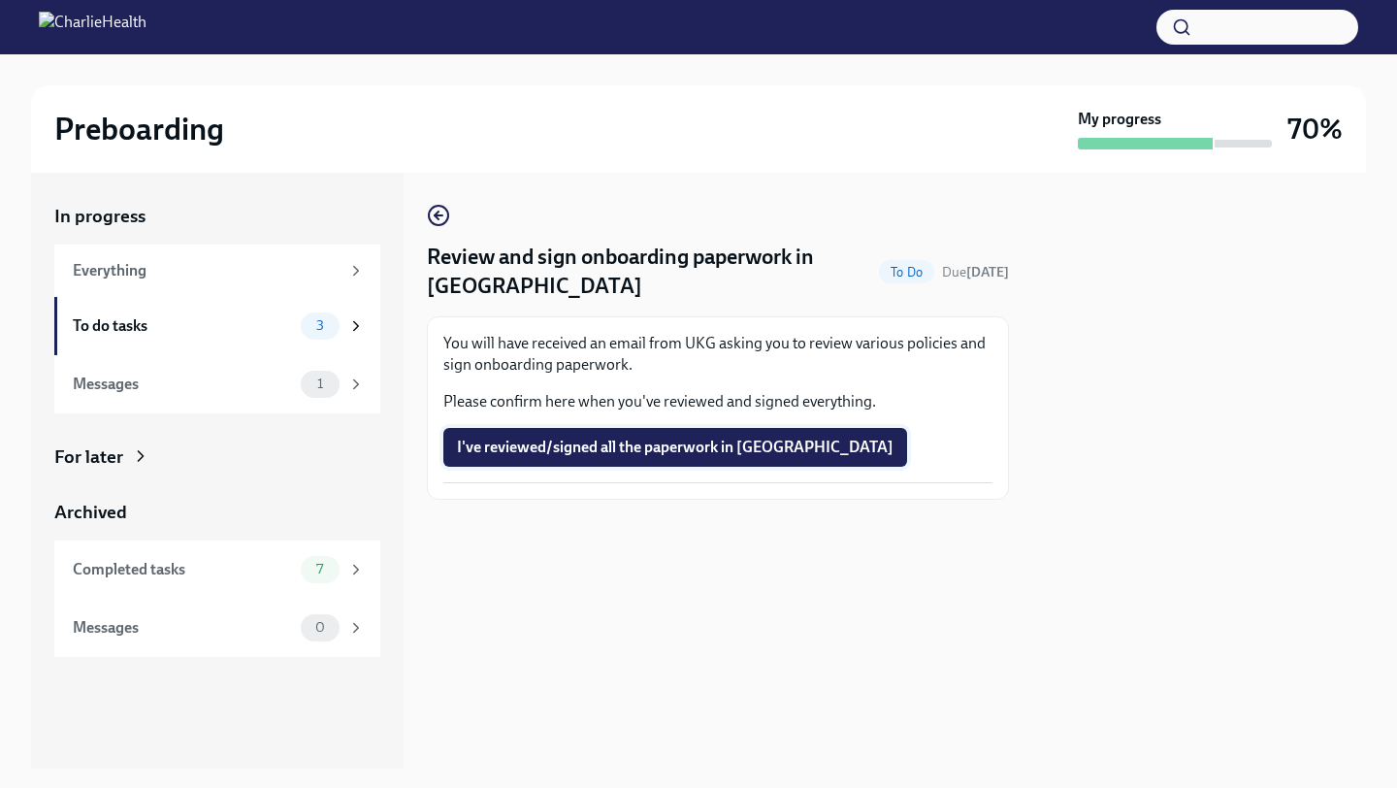
click at [630, 454] on span "I've reviewed/signed all the paperwork in UKG" at bounding box center [675, 447] width 437 height 19
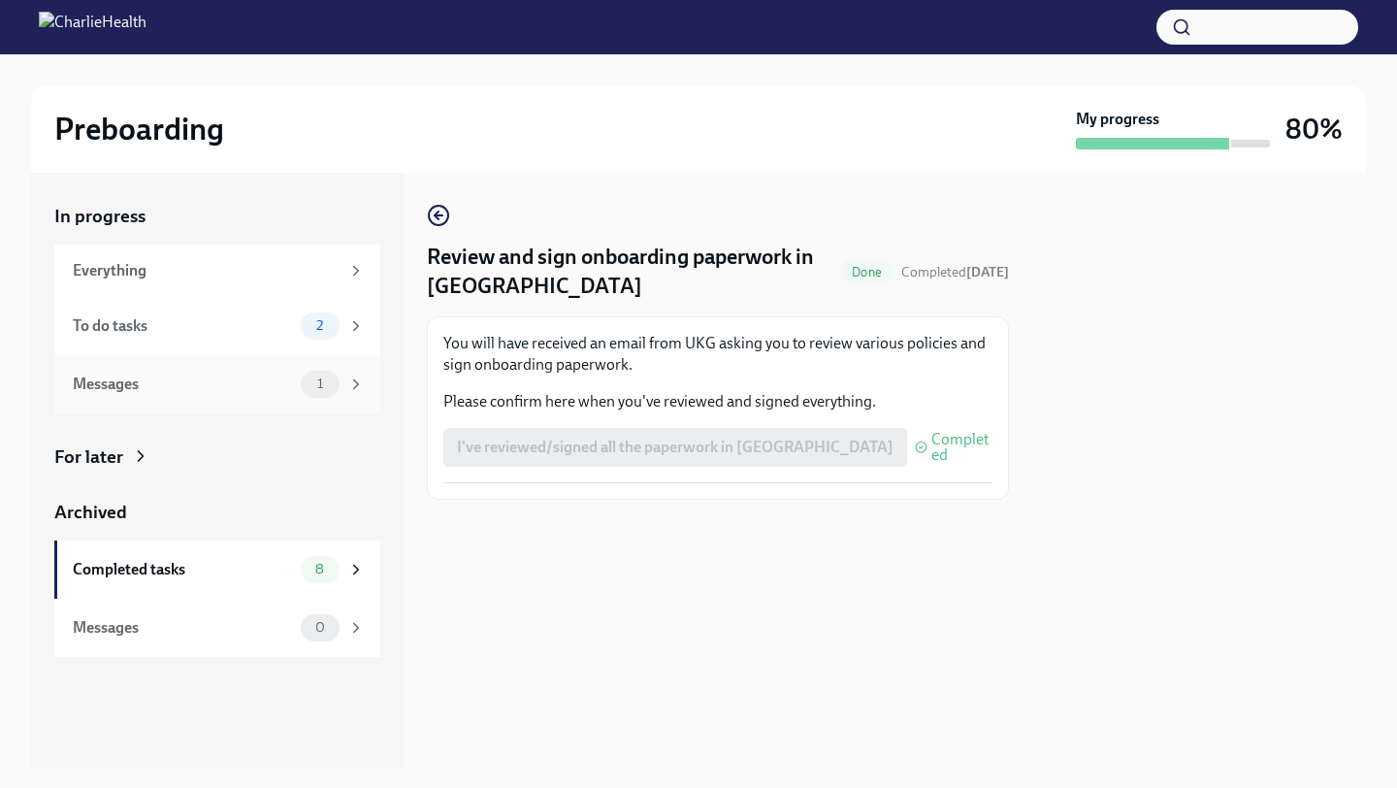
click at [167, 384] on div "Messages" at bounding box center [183, 384] width 220 height 21
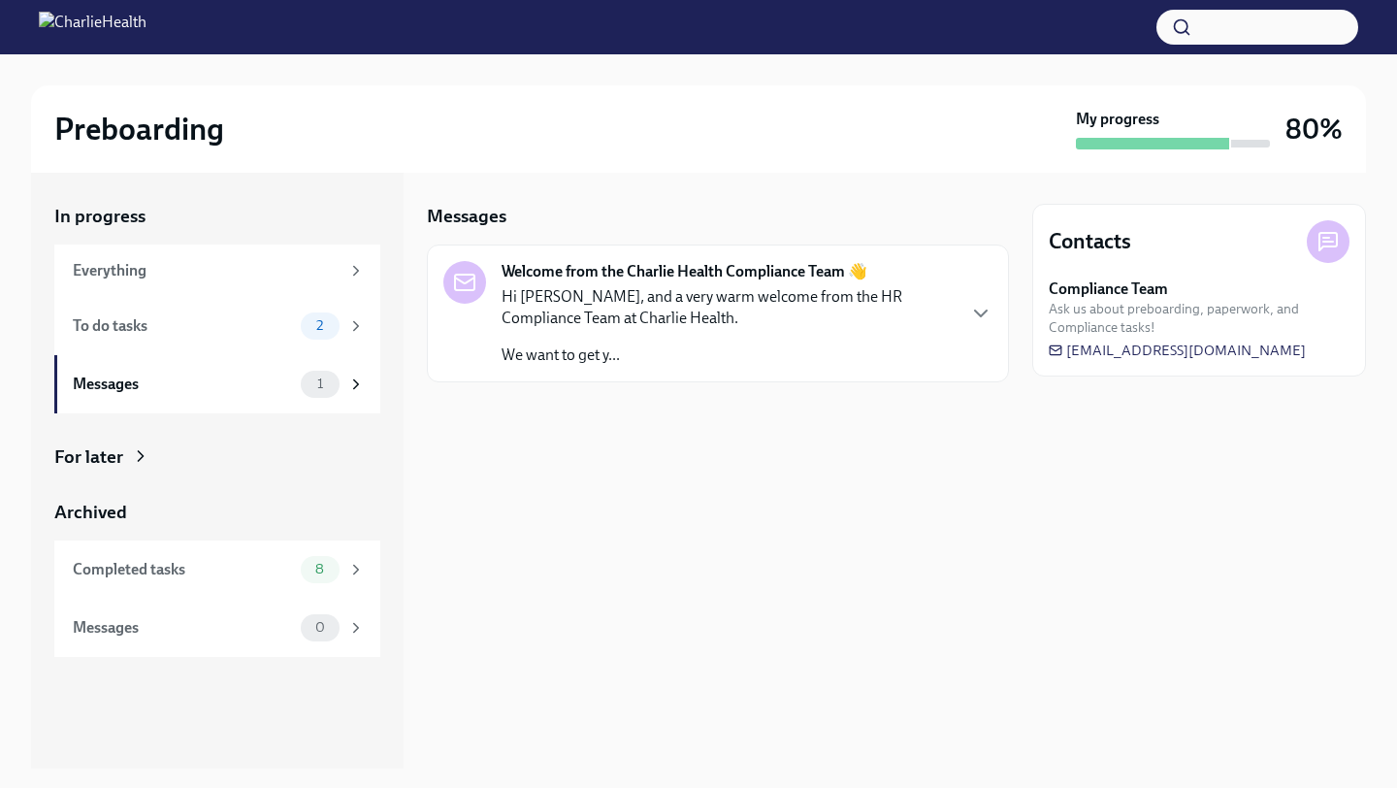
click at [549, 330] on div "Hi Jessica, and a very warm welcome from the HR Compliance Team at Charlie Heal…" at bounding box center [728, 326] width 452 height 80
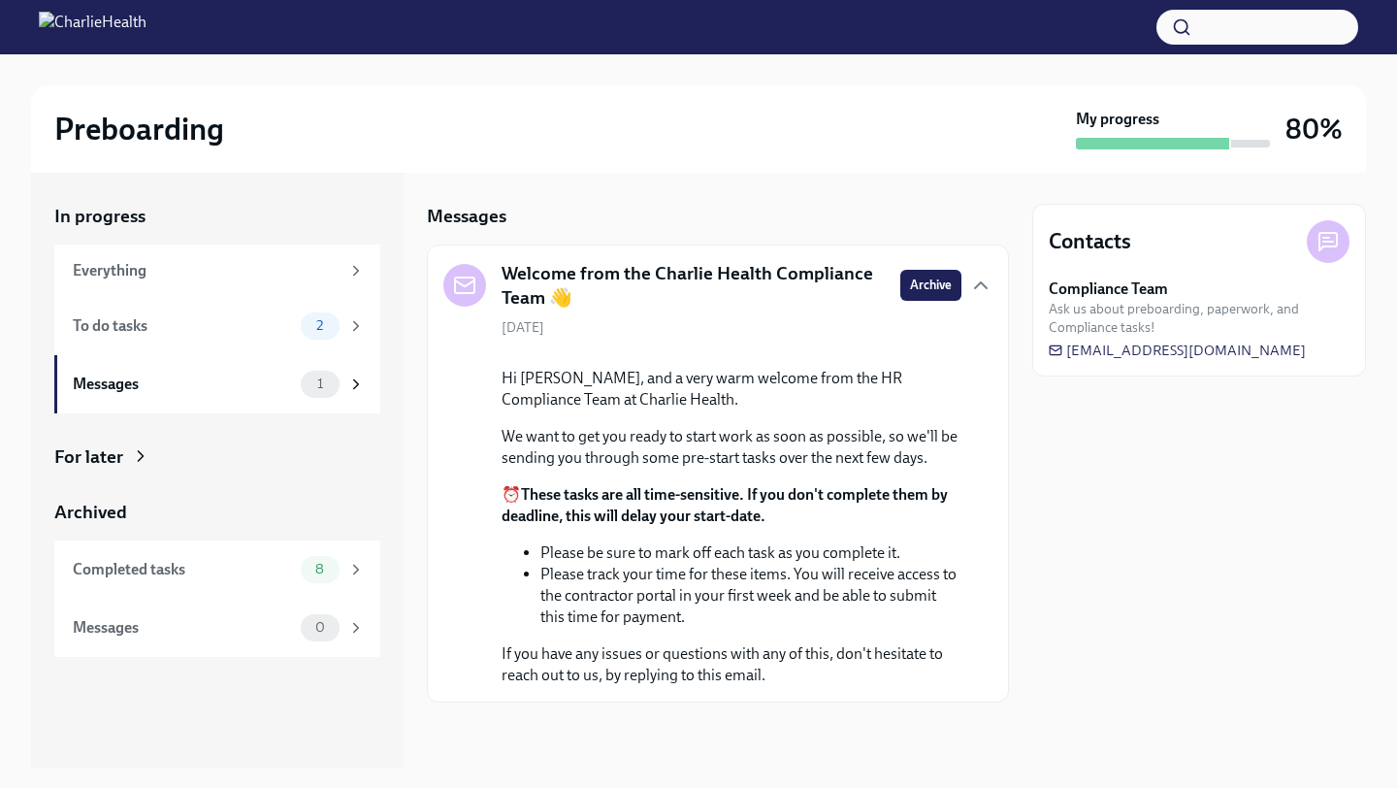
scroll to position [146, 0]
click at [125, 281] on div "Everything" at bounding box center [217, 270] width 326 height 52
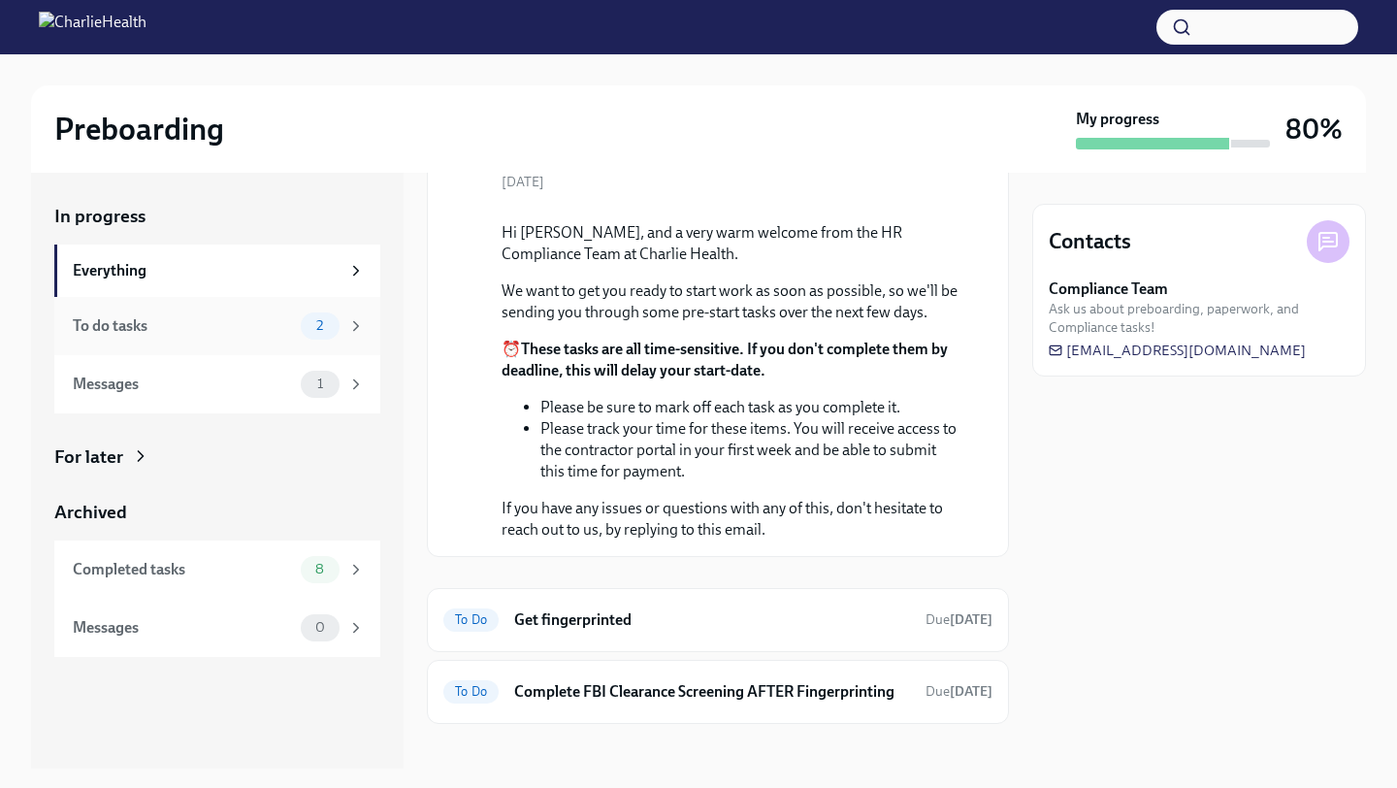
click at [118, 324] on div "To do tasks" at bounding box center [183, 325] width 220 height 21
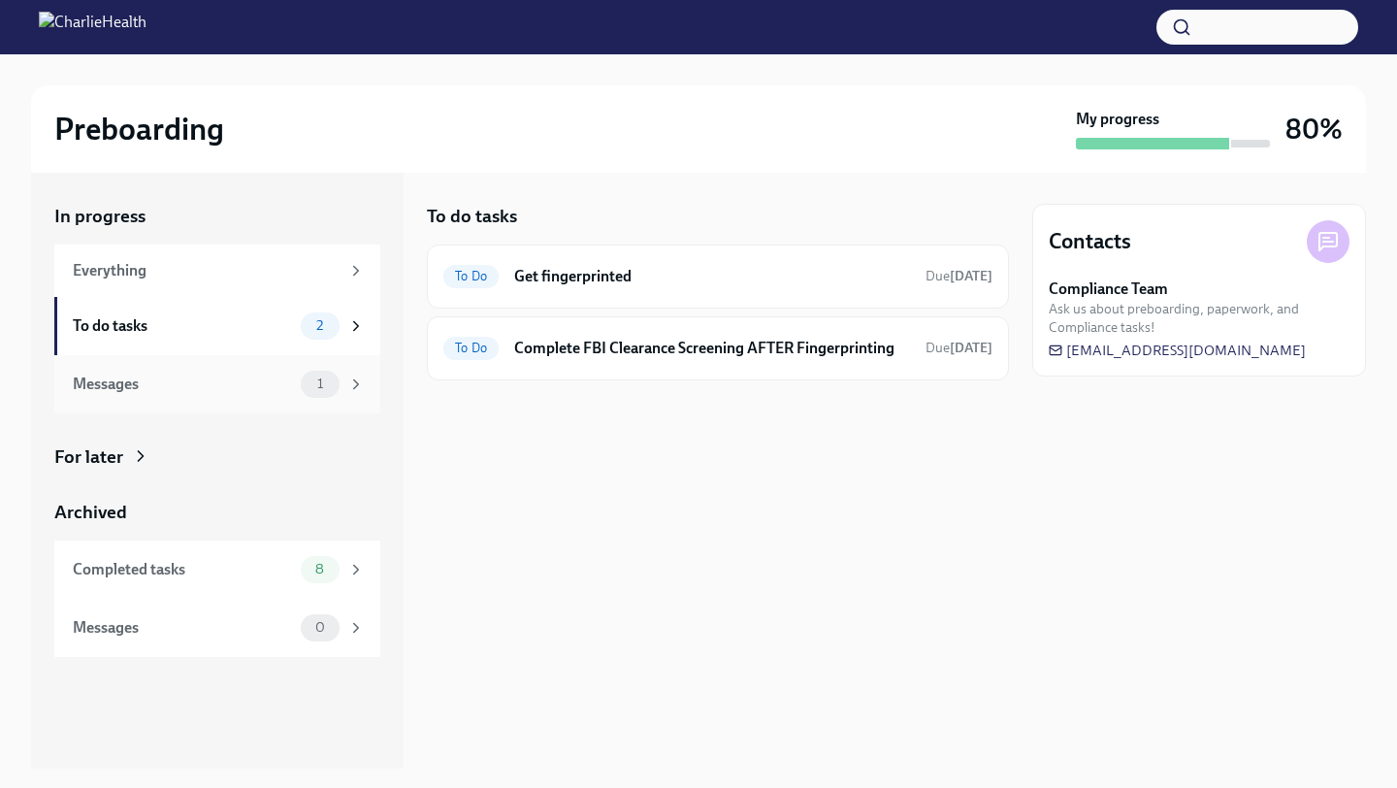
click at [139, 380] on div "Messages" at bounding box center [183, 384] width 220 height 21
